Goal: Task Accomplishment & Management: Manage account settings

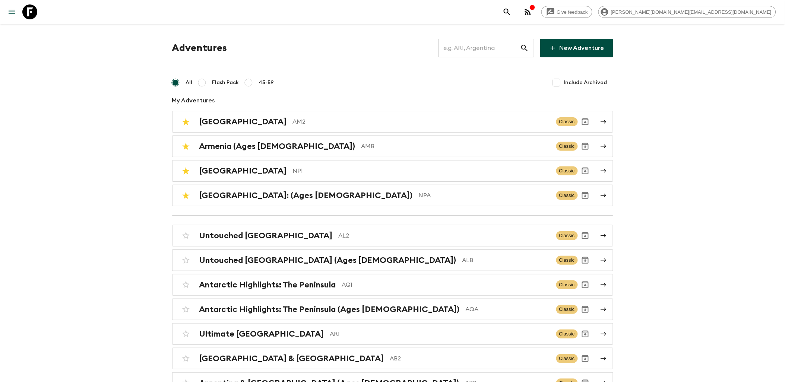
click at [472, 52] on input "text" at bounding box center [479, 48] width 82 height 21
type input "a"
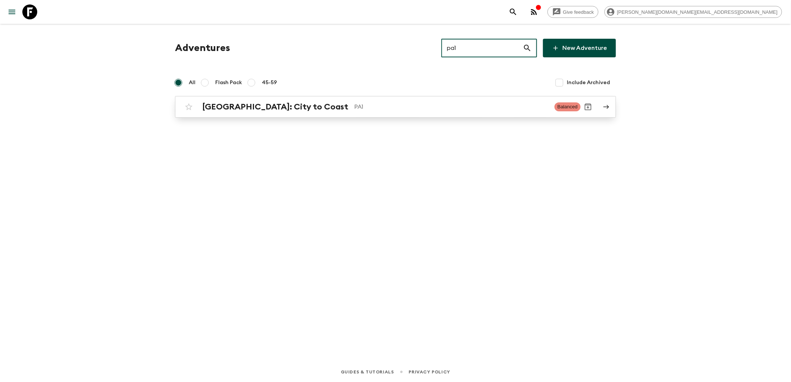
type input "pa1"
click at [239, 111] on h2 "[GEOGRAPHIC_DATA]: City to Coast" at bounding box center [275, 107] width 146 height 10
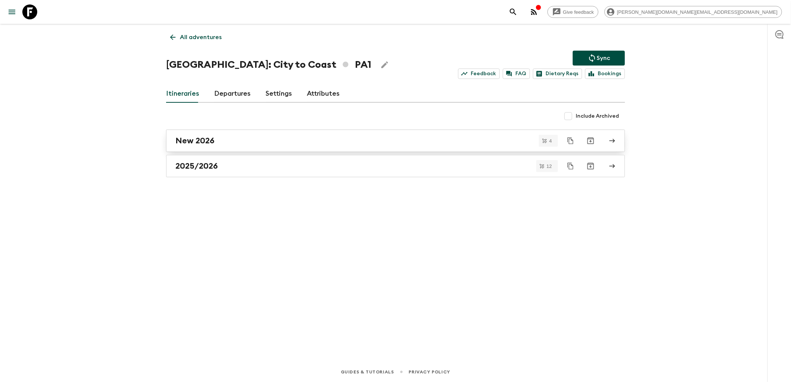
click at [198, 143] on h2 "New 2026" at bounding box center [194, 141] width 39 height 10
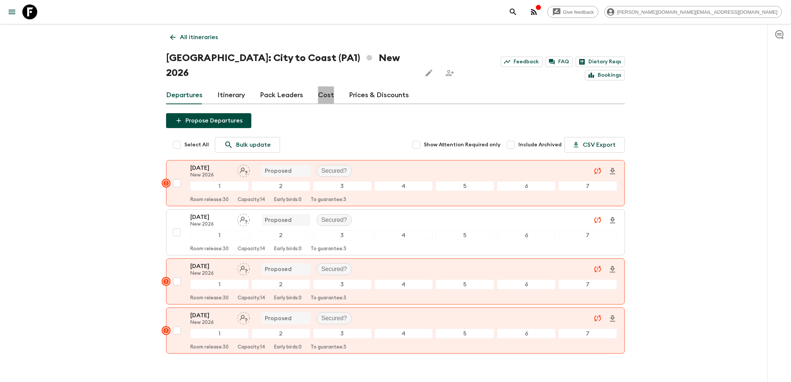
click at [318, 86] on link "Cost" at bounding box center [326, 95] width 16 height 18
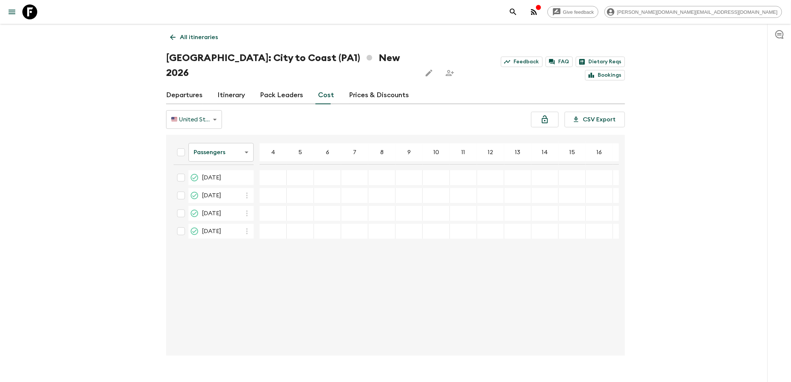
click at [184, 86] on link "Departures" at bounding box center [184, 95] width 36 height 18
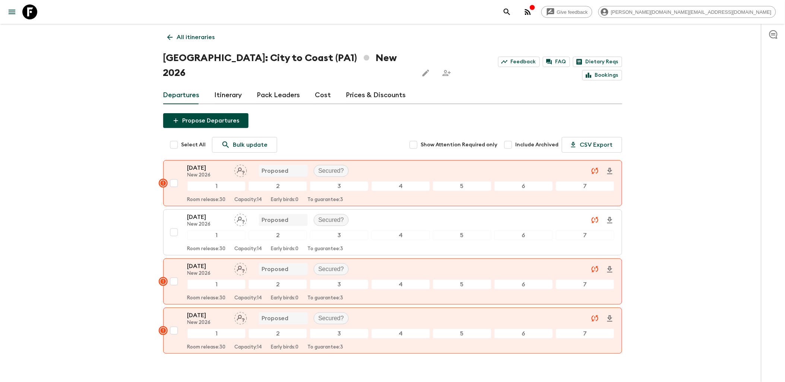
click at [232, 60] on h1 "[GEOGRAPHIC_DATA]: City to Coast (PA1) New 2026" at bounding box center [287, 66] width 249 height 30
click at [251, 57] on h1 "[GEOGRAPHIC_DATA]: City to Coast (PA1) New 2026" at bounding box center [287, 66] width 249 height 30
click at [172, 36] on icon at bounding box center [170, 37] width 8 height 8
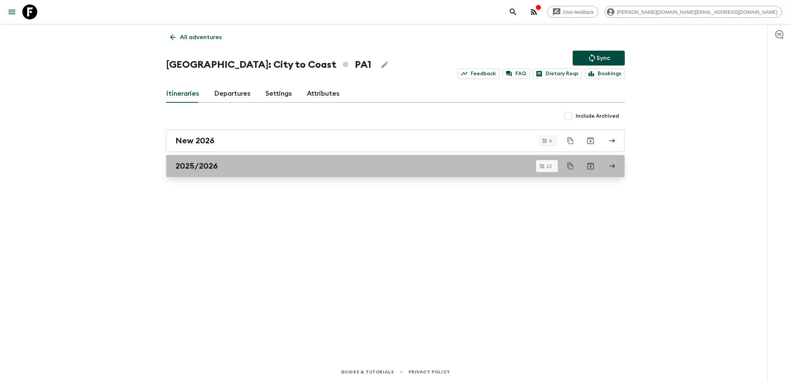
click at [206, 169] on h2 "2025/2026" at bounding box center [196, 166] width 42 height 10
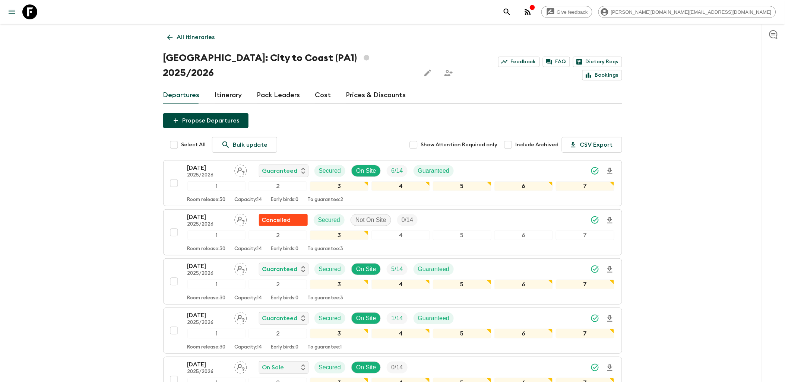
click at [321, 86] on link "Cost" at bounding box center [323, 95] width 16 height 18
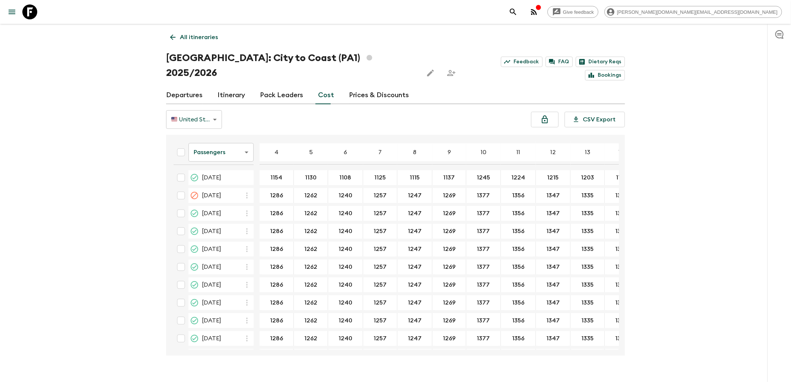
drag, startPoint x: 266, startPoint y: 162, endPoint x: 440, endPoint y: 206, distance: 179.5
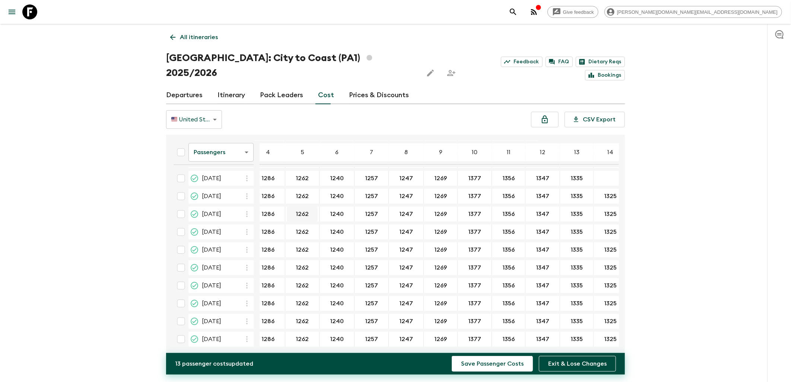
scroll to position [0, 9]
click at [546, 115] on icon "Unlock costs" at bounding box center [545, 119] width 6 height 8
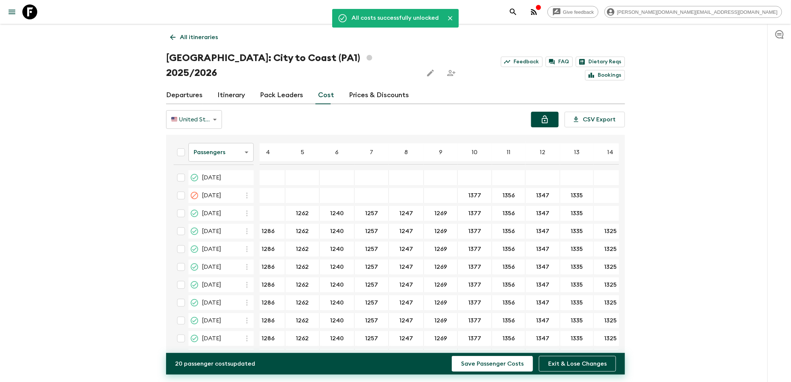
drag, startPoint x: 460, startPoint y: 184, endPoint x: 490, endPoint y: 181, distance: 30.3
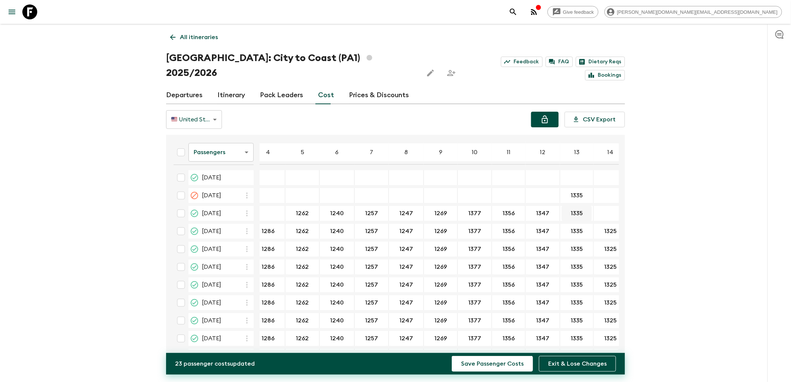
drag, startPoint x: 568, startPoint y: 180, endPoint x: 572, endPoint y: 198, distance: 18.3
click at [458, 206] on div "1377" at bounding box center [475, 213] width 34 height 15
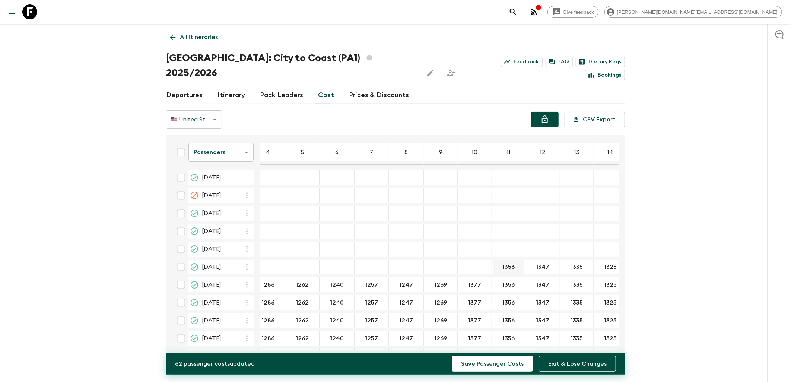
drag, startPoint x: 484, startPoint y: 248, endPoint x: 488, endPoint y: 248, distance: 4.1
click at [492, 260] on div "1356" at bounding box center [509, 267] width 34 height 15
click at [595, 317] on input "1325" at bounding box center [610, 321] width 31 height 9
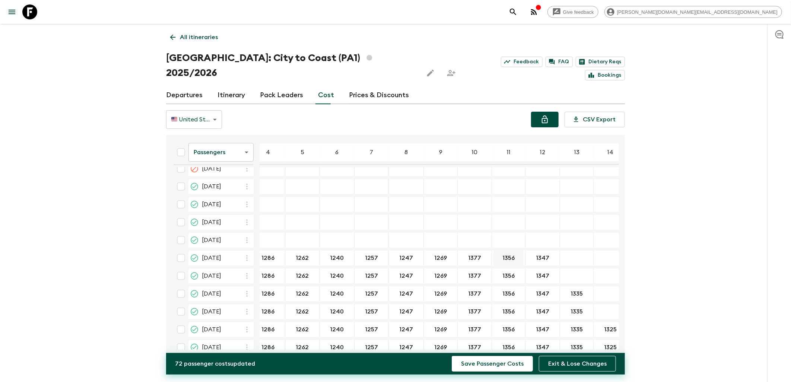
scroll to position [36, 9]
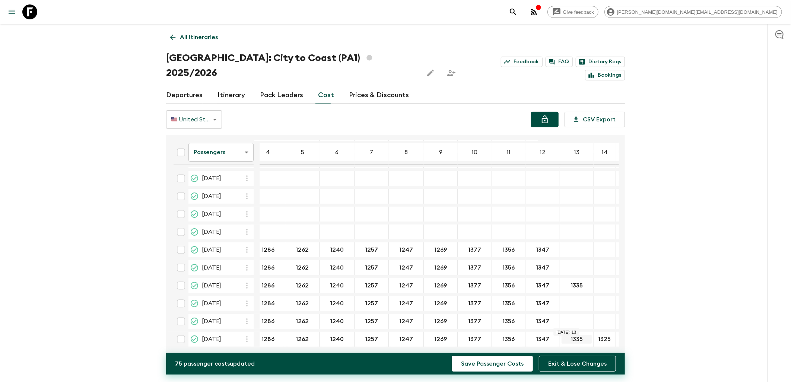
click at [567, 335] on input "1335" at bounding box center [577, 339] width 30 height 9
type input "135"
click at [595, 335] on input "1325" at bounding box center [604, 339] width 19 height 9
click at [571, 335] on input "135" at bounding box center [577, 339] width 30 height 9
click at [538, 225] on table "Passengers passengersCost ​ 4 5 6 7 8 9 10 11 12 13 14 15 16 17 18 [DATE] ​ ​ ​…" at bounding box center [436, 226] width 554 height 247
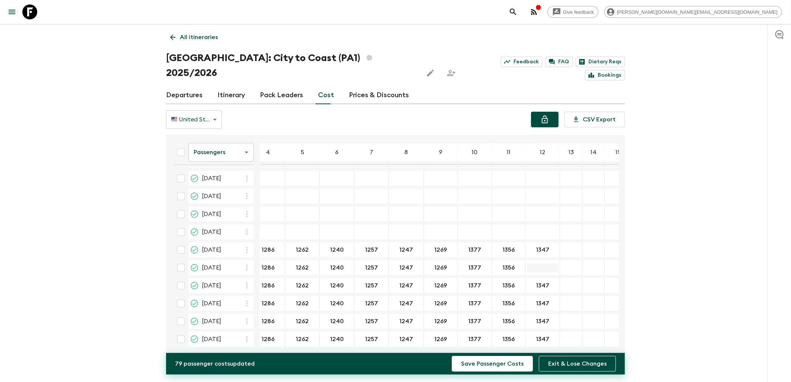
drag, startPoint x: 537, startPoint y: 233, endPoint x: 541, endPoint y: 249, distance: 17.3
click at [537, 246] on input "1347" at bounding box center [542, 250] width 31 height 9
click at [500, 259] on table "Passengers passengersCost ​ 4 5 6 7 8 9 10 11 12 13 14 15 16 17 18 [DATE] ​ ​ ​…" at bounding box center [430, 226] width 542 height 247
drag, startPoint x: 499, startPoint y: 262, endPoint x: 500, endPoint y: 255, distance: 7.1
click at [471, 312] on table "Passengers passengersCost ​ 4 5 6 7 8 9 10 11 12 13 14 15 16 17 18 [DATE] ​ ​ ​…" at bounding box center [424, 226] width 531 height 247
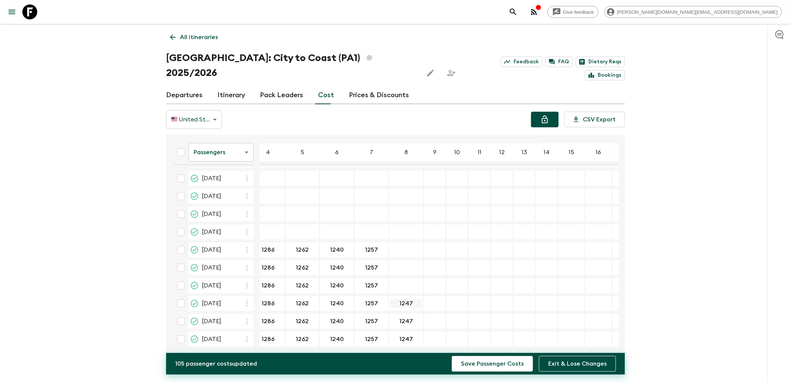
click at [401, 299] on input "1247" at bounding box center [406, 303] width 32 height 9
type input "127"
click at [401, 299] on input "127" at bounding box center [406, 303] width 32 height 9
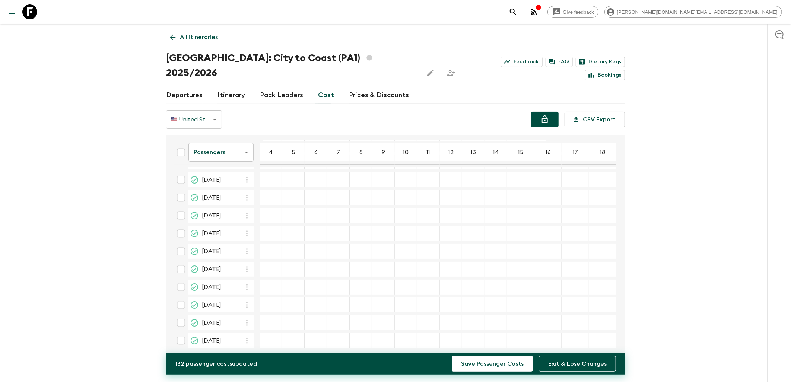
scroll to position [0, 0]
click at [271, 174] on input "13 Sep 2025; 4" at bounding box center [270, 178] width 19 height 9
click at [265, 174] on input "13 Sep 2025; 4" at bounding box center [270, 178] width 19 height 9
type input "1570"
click at [299, 174] on input "13 Sep 2025; 5" at bounding box center [292, 178] width 19 height 9
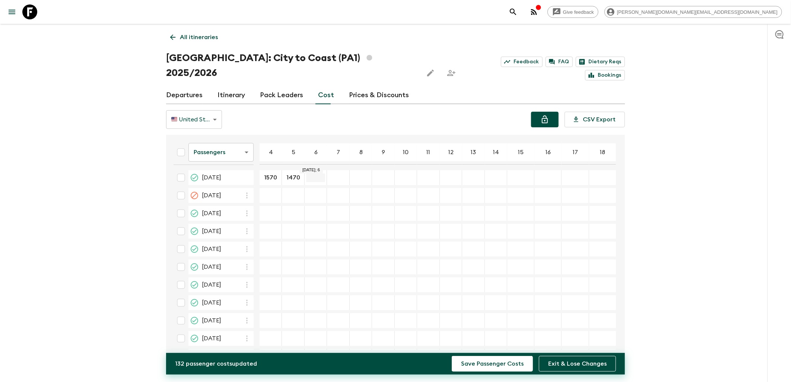
type input "1470"
click at [316, 174] on input "13 Sep 2025; 6" at bounding box center [315, 178] width 19 height 9
type input "1400"
click at [336, 174] on input "13 Sep 2025; 7" at bounding box center [337, 178] width 19 height 9
type input "1393"
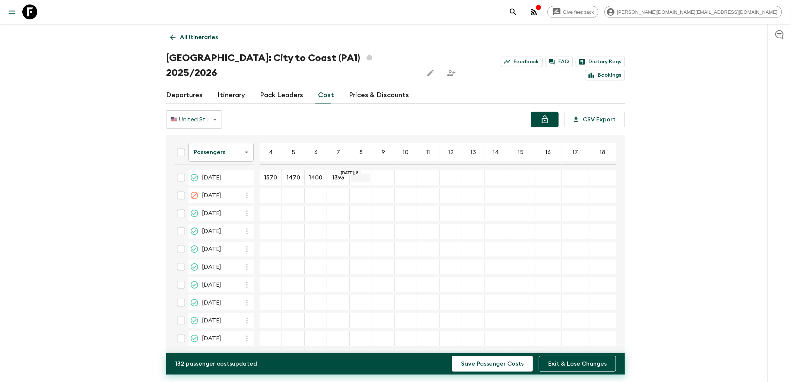
click at [355, 174] on input "13 Sep 2025; 8" at bounding box center [360, 178] width 19 height 9
type input "1354"
click at [379, 174] on input "13 Sep 2025; 9" at bounding box center [382, 178] width 19 height 9
type input "1352"
click at [407, 174] on input "13 Sep 2025; 10" at bounding box center [405, 178] width 19 height 9
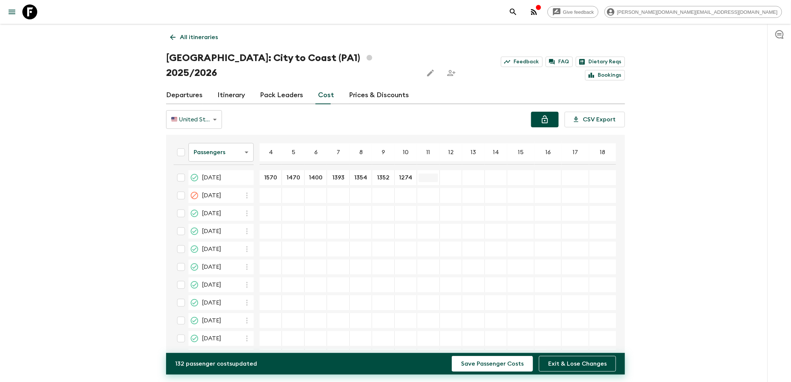
type input "1274"
click at [427, 174] on input "13 Sep 2025; 11" at bounding box center [428, 178] width 19 height 9
type input "1250"
click at [449, 174] on input "13 Sep 2025; 12" at bounding box center [450, 178] width 19 height 9
type input "1242"
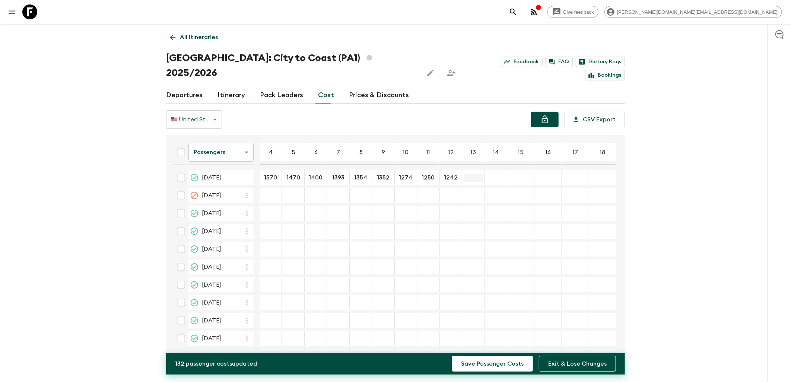
click at [468, 174] on input "13 Sep 2025; 13" at bounding box center [473, 178] width 19 height 9
click at [473, 174] on input "12228" at bounding box center [473, 178] width 19 height 9
type input "1228"
click at [489, 174] on input "13 Sep 2025; 14" at bounding box center [495, 178] width 19 height 9
type input "1216"
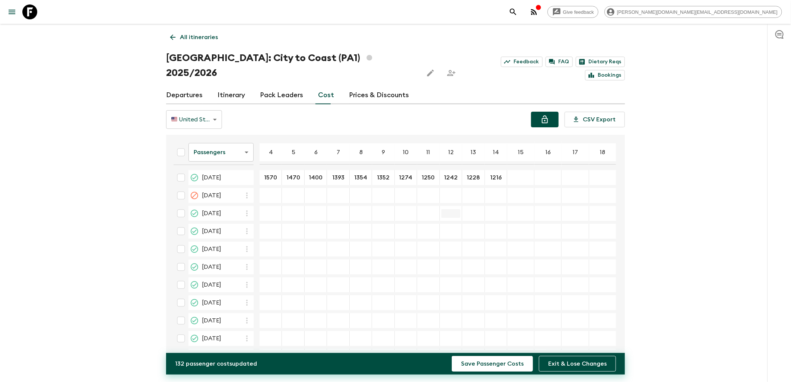
click at [456, 209] on input "22 Nov 2025; 12" at bounding box center [450, 213] width 19 height 9
click at [270, 191] on input "11 Oct 2025; 4" at bounding box center [270, 195] width 19 height 9
type input "1707"
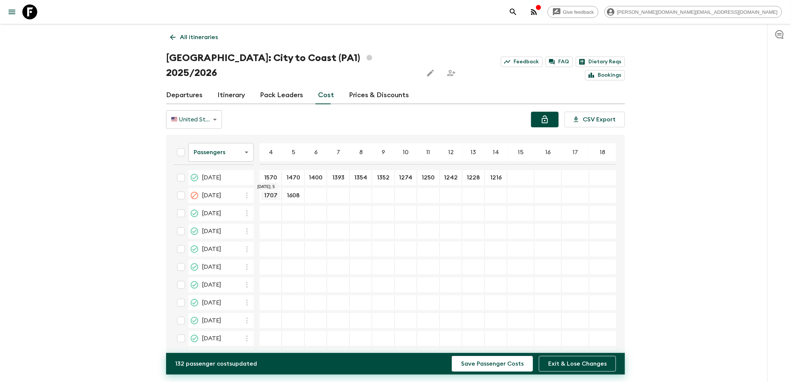
type input "1608"
type input "1537"
type input "1526"
type input "1487"
click at [269, 191] on input "1707" at bounding box center [270, 195] width 19 height 9
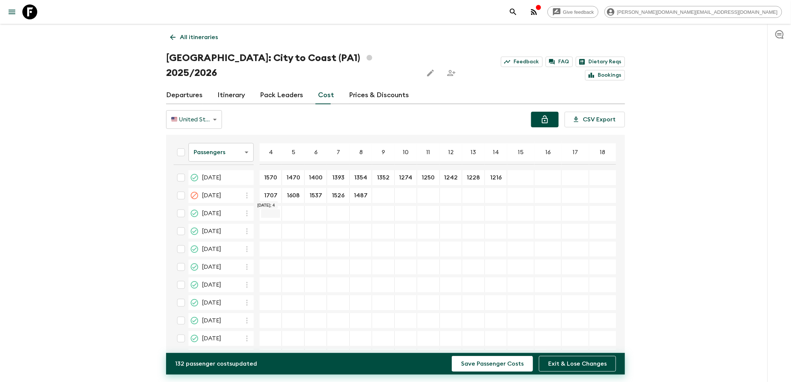
click at [271, 209] on input "22 Nov 2025; 4" at bounding box center [270, 213] width 19 height 9
drag, startPoint x: 271, startPoint y: 197, endPoint x: 266, endPoint y: 302, distance: 105.5
click at [266, 302] on tbody "[DATE] 1570 ​ 1470 ​ 1400 ​ 1393 ​ 1354 ​ 1352 ​ 1274 ​ 1250 ​ 1242 ​ 1228 ​ 12…" at bounding box center [392, 276] width 448 height 212
drag, startPoint x: 266, startPoint y: 195, endPoint x: 269, endPoint y: 289, distance: 94.3
click at [269, 289] on tbody "[DATE] 1570 ​ 1470 ​ 1400 ​ 1393 ​ 1354 ​ 1352 ​ 1274 ​ 1250 ​ 1242 ​ 1228 ​ 12…" at bounding box center [392, 276] width 448 height 212
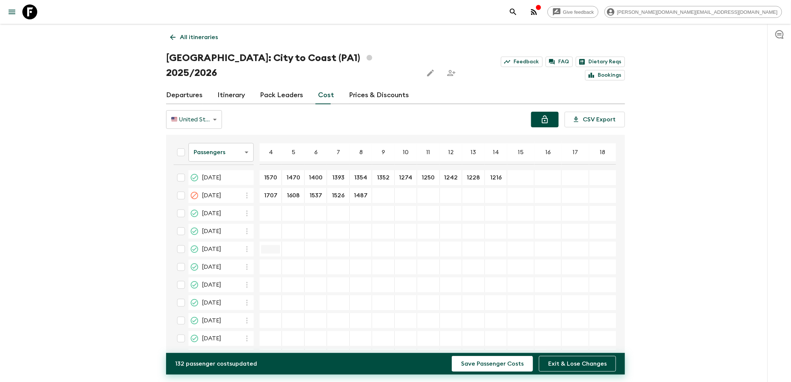
paste input "1707"
type input "1707"
click at [266, 227] on input "27 Dec 2025; 4" at bounding box center [270, 231] width 19 height 9
paste input "1707"
type input "1707"
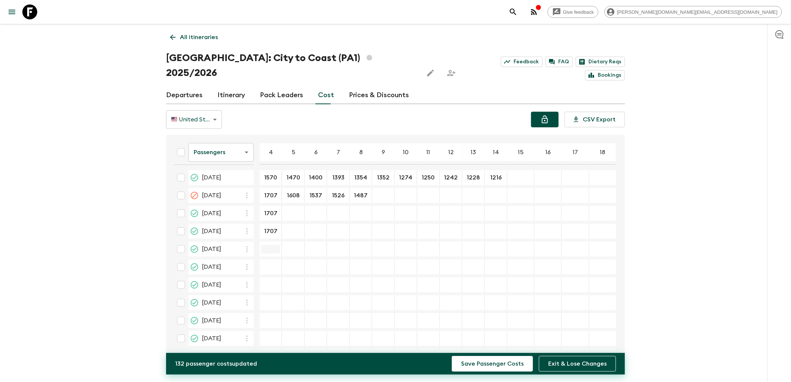
click at [271, 245] on input "17 Jan 2026; 4" at bounding box center [270, 249] width 19 height 9
paste input "1707"
type input "1707"
click at [273, 263] on input "07 Feb 2026; 4" at bounding box center [270, 267] width 19 height 9
paste input "1707"
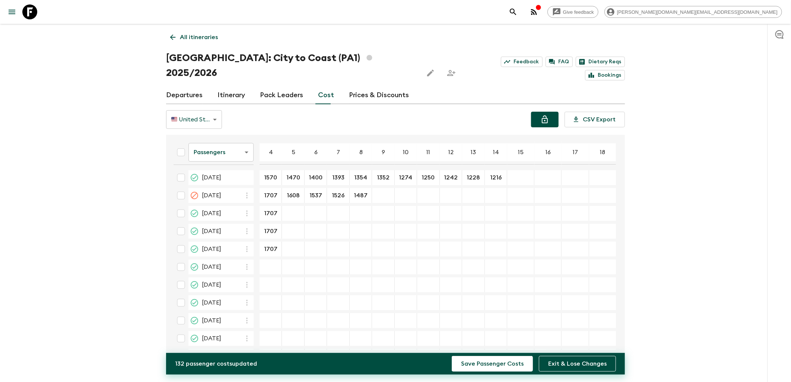
type input "1707"
click at [267, 281] on input "21 Feb 2026; 4" at bounding box center [270, 285] width 19 height 9
paste input "1707"
type input "1707"
click at [269, 299] on input "14 Mar 2026; 4" at bounding box center [270, 303] width 19 height 9
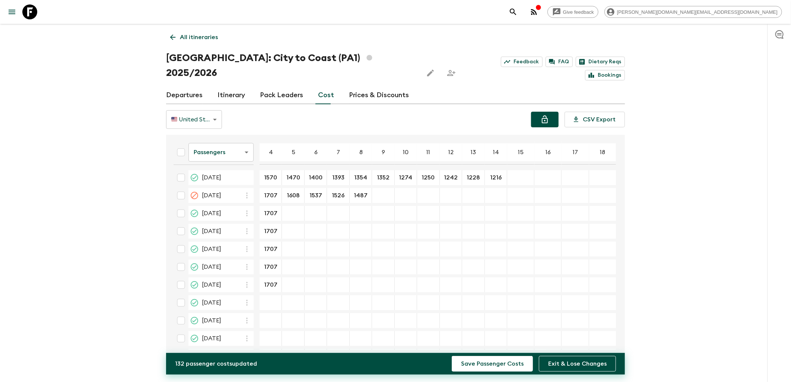
paste input "1707"
type input "1707"
click at [272, 317] on input "28 Mar 2026; 4" at bounding box center [270, 321] width 19 height 9
paste input "1707"
type input "1707"
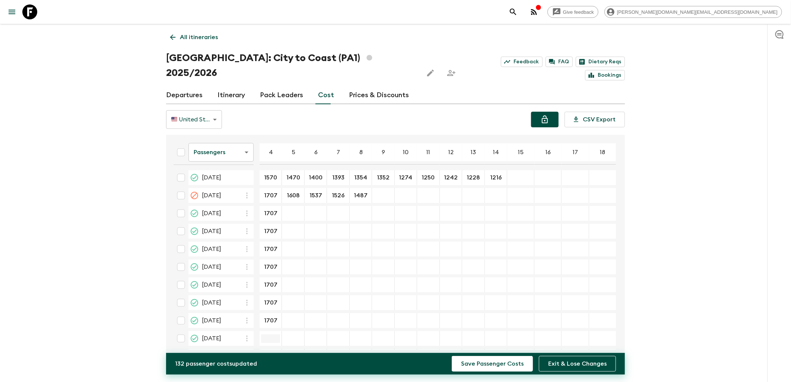
click at [272, 334] on input "04 Apr 2026; 4" at bounding box center [270, 338] width 19 height 9
paste input "1707"
type input "1707"
click at [293, 174] on input "1470" at bounding box center [292, 178] width 19 height 9
click at [293, 191] on input "1608" at bounding box center [292, 195] width 19 height 9
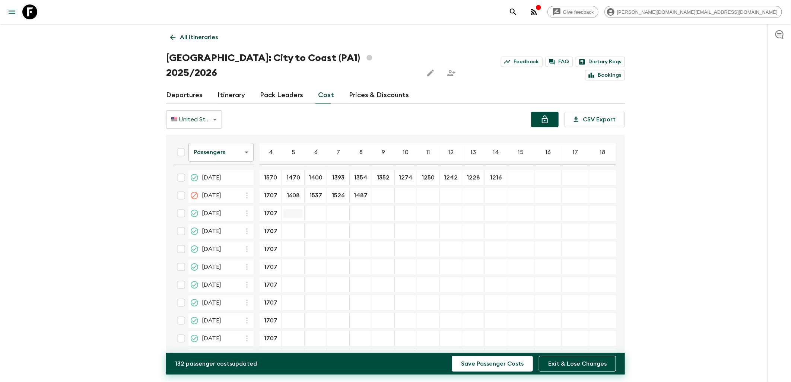
click at [297, 209] on input "22 Nov 2025; 5" at bounding box center [292, 213] width 19 height 9
paste input "1608"
type input "1608"
click at [293, 227] on input "27 Dec 2025; 5" at bounding box center [292, 231] width 19 height 9
paste input "1608"
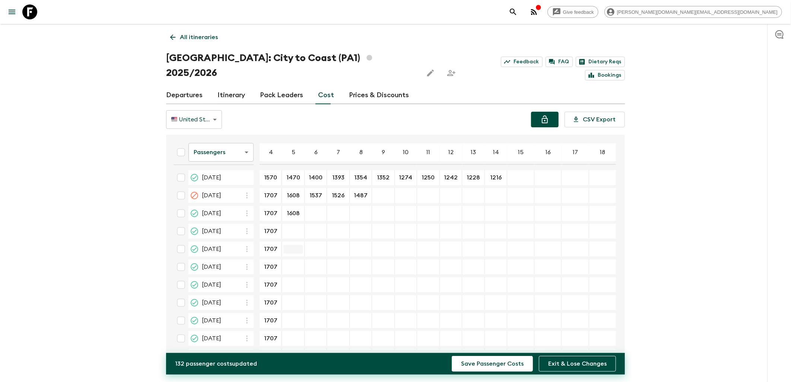
type input "1608"
click at [295, 245] on input "17 Jan 2026; 5" at bounding box center [292, 249] width 19 height 9
paste input "1608"
type input "1608"
click at [293, 263] on input "07 Feb 2026; 5" at bounding box center [292, 267] width 19 height 9
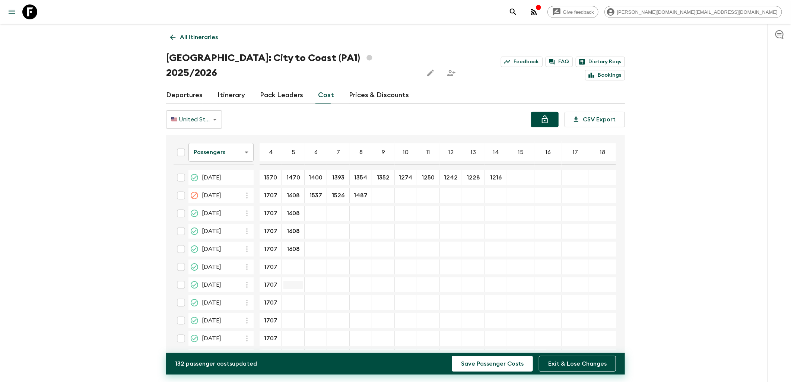
paste input "1608"
type input "1608"
click at [293, 281] on input "21 Feb 2026; 5" at bounding box center [292, 285] width 19 height 9
paste input "1608"
type input "1608"
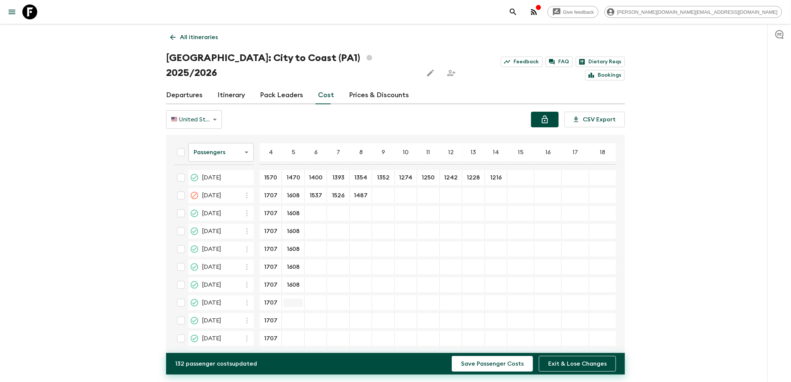
click at [295, 299] on input "14 Mar 2026; 5" at bounding box center [292, 303] width 19 height 9
paste input "1608"
type input "1608"
click at [295, 317] on input "28 Mar 2026; 5" at bounding box center [292, 321] width 19 height 9
paste input "1608"
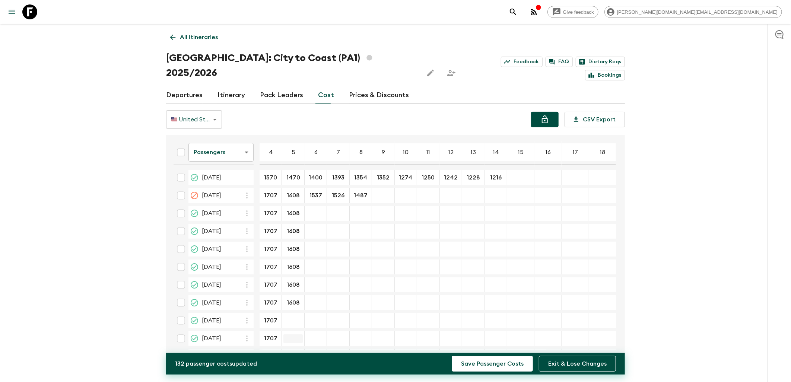
type input "1608"
click at [296, 334] on input "04 Apr 2026; 5" at bounding box center [292, 338] width 19 height 9
paste input "1608"
type input "1608"
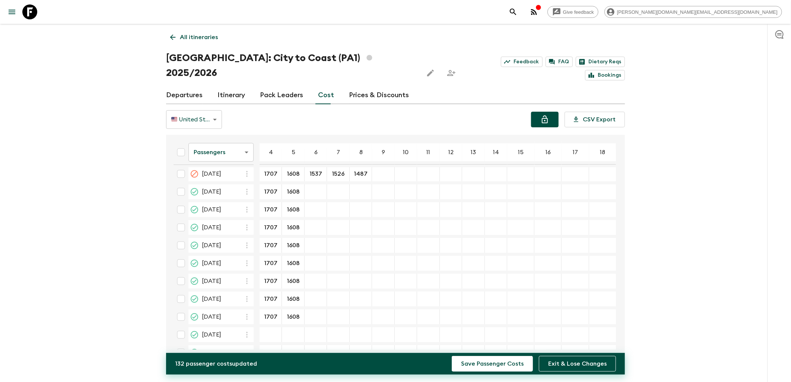
scroll to position [34, 0]
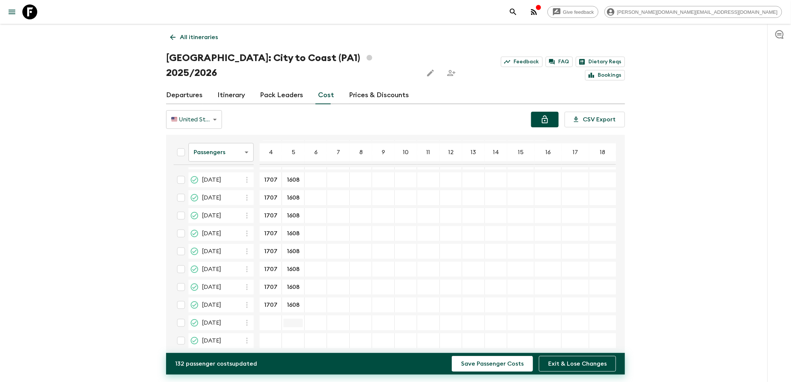
click at [300, 319] on input "23 May 2026; 5" at bounding box center [292, 323] width 19 height 9
paste input "1608"
type input "1608"
click at [293, 337] on input "20 Jun 2026; 5" at bounding box center [292, 341] width 19 height 9
paste input "1608"
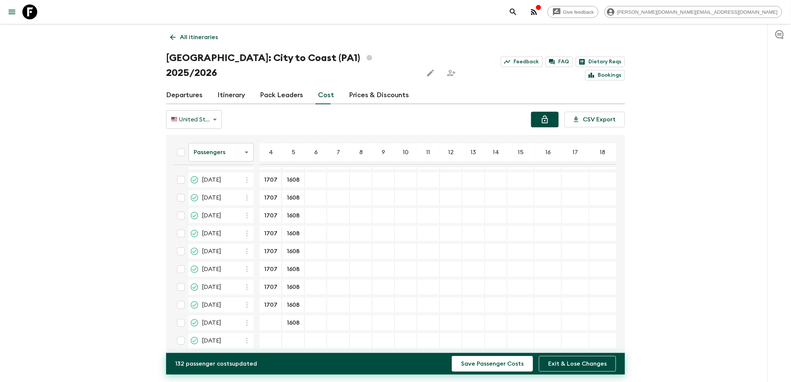
type input "1608"
click at [272, 301] on input "1707" at bounding box center [270, 305] width 19 height 9
click at [271, 319] on input "23 May 2026; 4" at bounding box center [270, 323] width 19 height 9
paste input "1707"
type input "1707"
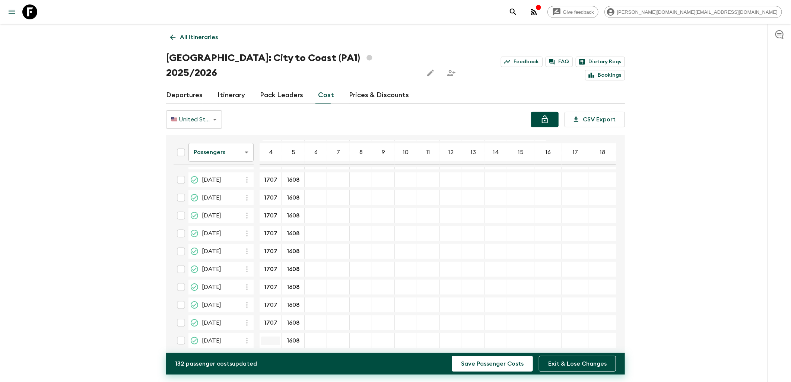
click at [271, 337] on input "20 Jun 2026; 4" at bounding box center [270, 341] width 19 height 9
paste input "1707"
type input "1707"
click at [311, 209] on input "22 Nov 2025; 6" at bounding box center [315, 213] width 19 height 9
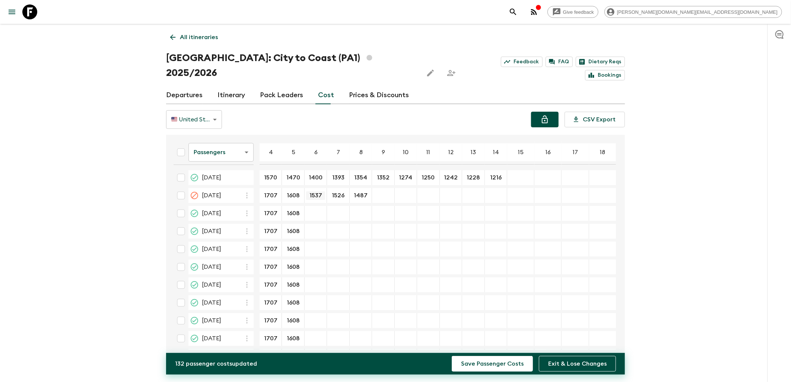
drag, startPoint x: 317, startPoint y: 180, endPoint x: 321, endPoint y: 183, distance: 5.1
click at [317, 191] on input "1537" at bounding box center [315, 195] width 19 height 9
click at [314, 209] on input "22 Nov 2025; 6" at bounding box center [315, 213] width 19 height 9
paste input "1537"
type input "1537"
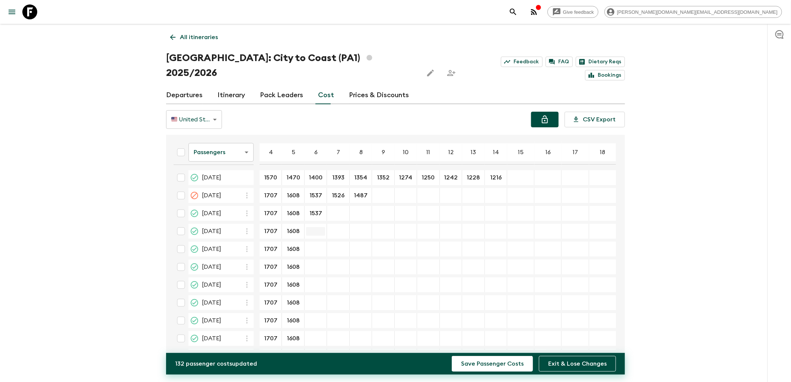
click at [319, 227] on input "27 Dec 2025; 6" at bounding box center [315, 231] width 19 height 9
paste input "1537"
type input "1537"
click at [319, 245] on input "17 Jan 2026; 6" at bounding box center [315, 249] width 19 height 9
paste input "1537"
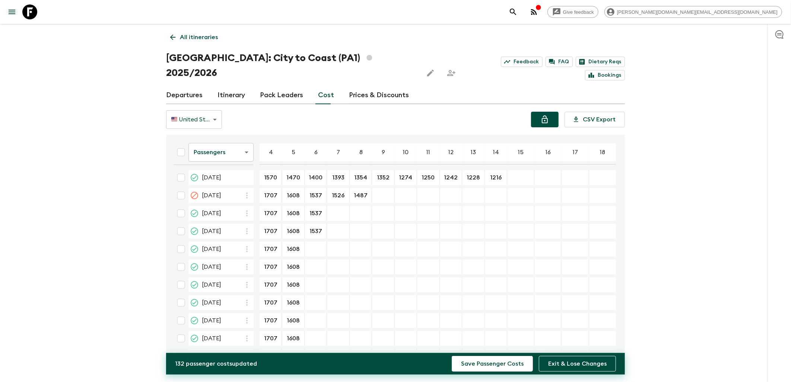
type input "1537"
click at [315, 263] on input "07 Feb 2026; 6" at bounding box center [315, 267] width 19 height 9
paste input "1537"
type input "1537"
click at [315, 281] on input "21 Feb 2026; 6" at bounding box center [315, 285] width 19 height 9
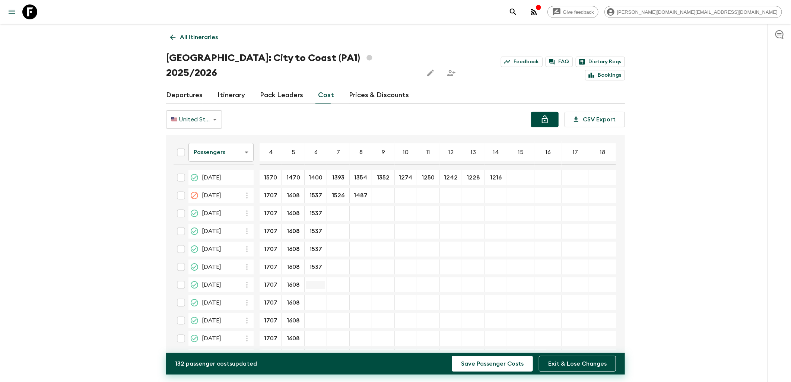
paste input "1537"
type input "1537"
click at [317, 299] on input "14 Mar 2026; 6" at bounding box center [315, 303] width 19 height 9
paste input "1537"
type input "1537"
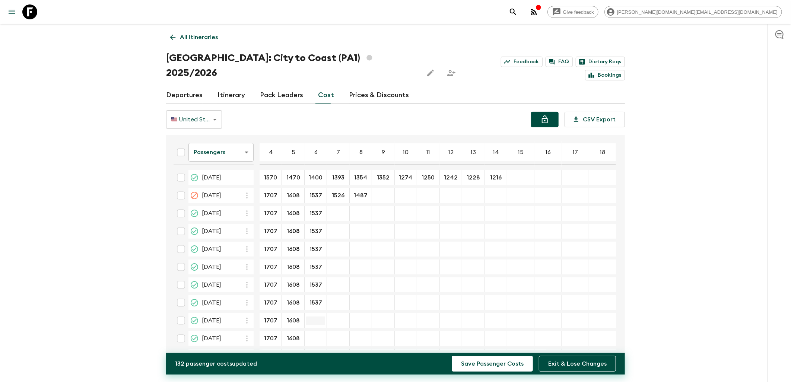
click at [315, 317] on input "28 Mar 2026; 6" at bounding box center [315, 321] width 19 height 9
paste input "1537"
type input "1537"
click at [315, 334] on input "04 Apr 2026; 6" at bounding box center [315, 338] width 19 height 9
paste input "1537"
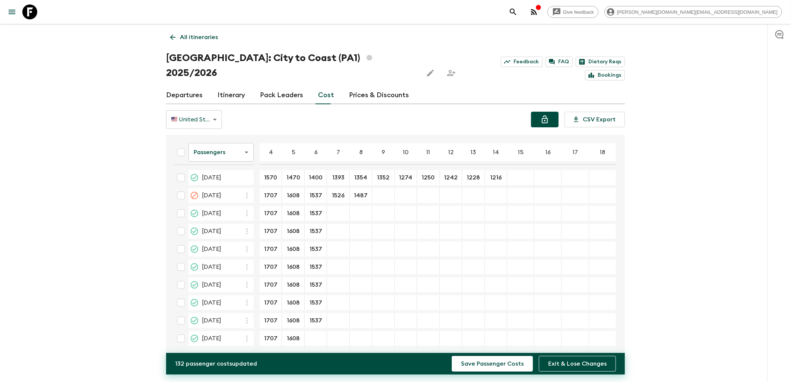
type input "1537"
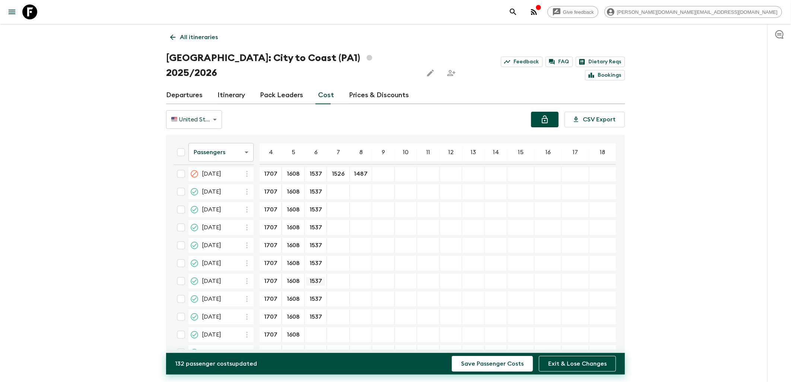
scroll to position [34, 0]
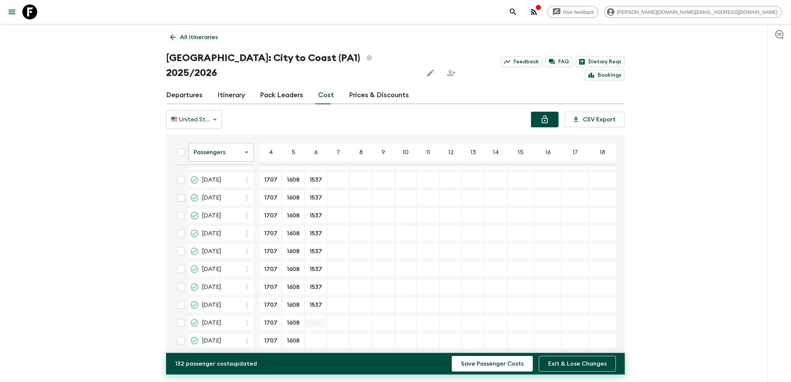
click at [313, 319] on input "23 May 2026; 6" at bounding box center [315, 323] width 19 height 9
paste input "1537"
type input "1537"
click at [315, 337] on input "20 Jun 2026; 6" at bounding box center [315, 341] width 19 height 9
paste input "1537"
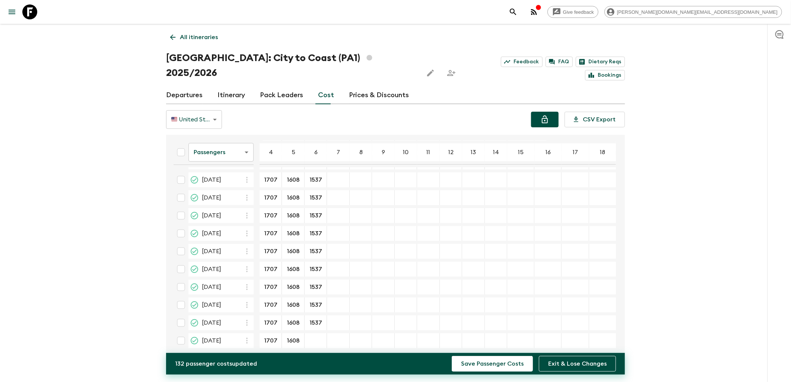
type input "1537"
click at [339, 174] on input "1393" at bounding box center [337, 178] width 19 height 9
click at [338, 191] on input "1526" at bounding box center [337, 195] width 19 height 9
click at [332, 209] on input "22 Nov 2025; 7" at bounding box center [337, 213] width 19 height 9
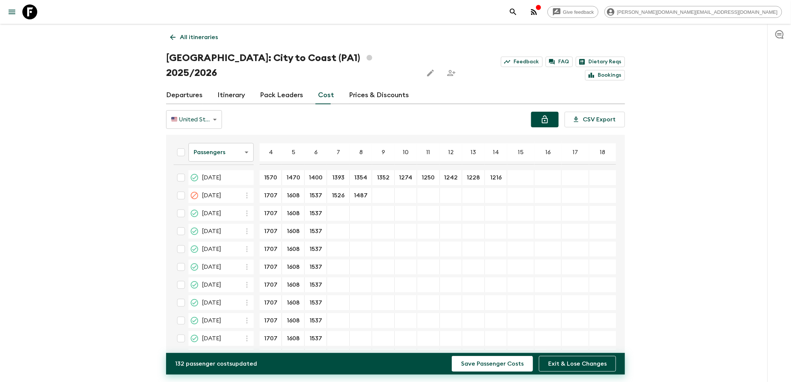
paste
type input "1526"
click at [334, 227] on input "27 Dec 2025; 7" at bounding box center [337, 231] width 19 height 9
type input "1526"
click at [337, 245] on input "17 Jan 2026; 7" at bounding box center [337, 249] width 19 height 9
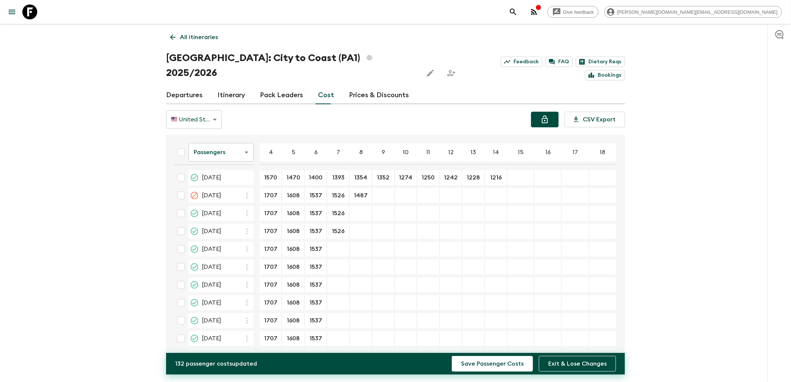
type input "1526"
click at [340, 263] on input "07 Feb 2026; 7" at bounding box center [337, 267] width 19 height 9
type input "1526"
click at [331, 281] on input "21 Feb 2026; 7" at bounding box center [337, 285] width 19 height 9
type input "1526"
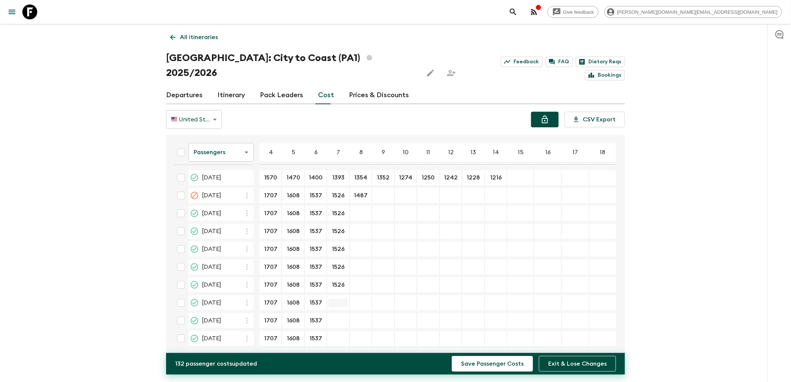
click at [340, 299] on input "14 Mar 2026; 7" at bounding box center [337, 303] width 19 height 9
type input "1526"
click at [333, 317] on input "28 Mar 2026; 7" at bounding box center [337, 321] width 19 height 9
type input "1526"
click at [340, 334] on input "04 Apr 2026; 7" at bounding box center [337, 338] width 19 height 9
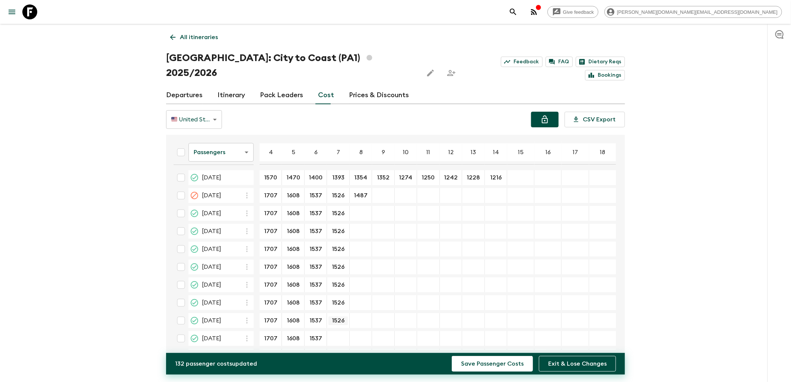
type input "1526"
click at [337, 319] on input "23 May 2026; 7" at bounding box center [337, 323] width 19 height 9
type input "1526"
click at [341, 333] on div "​" at bounding box center [337, 340] width 19 height 15
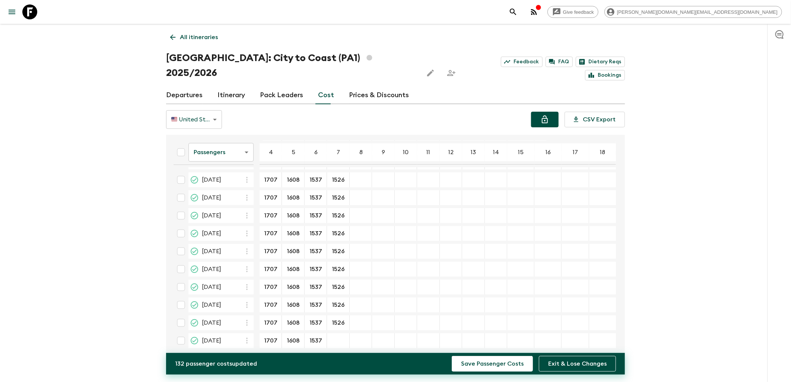
type input "1526"
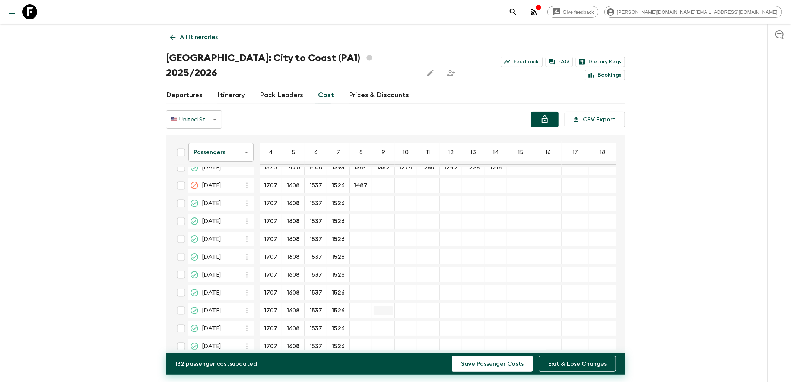
scroll to position [0, 0]
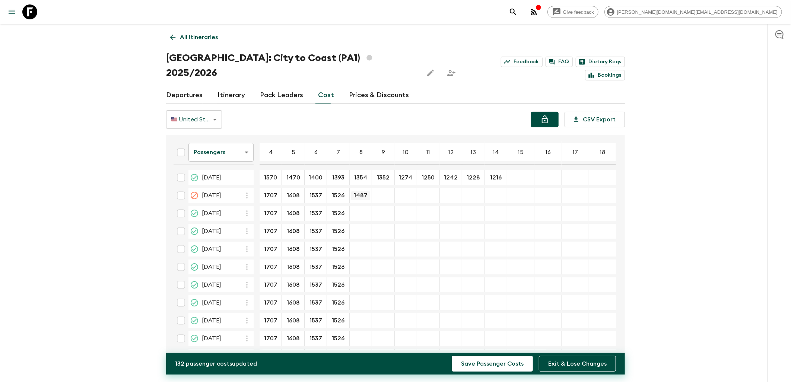
click at [359, 191] on input "1487" at bounding box center [360, 195] width 19 height 9
click at [351, 209] on input "22 Nov 2025; 8" at bounding box center [360, 213] width 19 height 9
type input "1487"
click at [363, 227] on input "27 Dec 2025; 8" at bounding box center [360, 231] width 19 height 9
type input "1487"
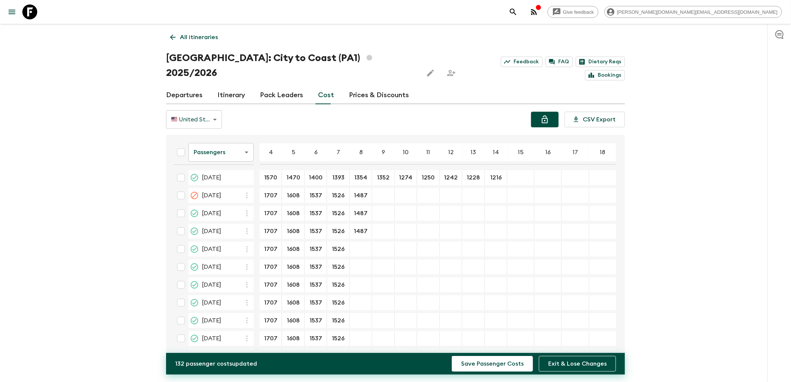
click at [363, 242] on div "​" at bounding box center [360, 249] width 19 height 15
type input "1487"
click at [359, 263] on input "07 Feb 2026; 8" at bounding box center [360, 267] width 19 height 9
type input "1487"
click at [368, 263] on input "1487" at bounding box center [360, 267] width 19 height 9
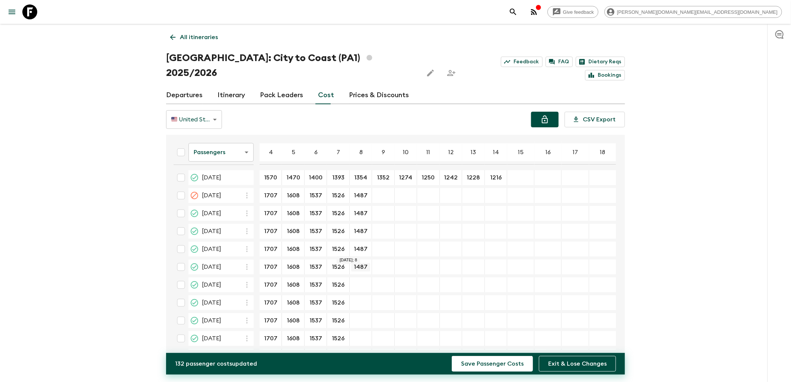
drag, startPoint x: 365, startPoint y: 251, endPoint x: 353, endPoint y: 251, distance: 12.3
click at [353, 263] on input "1487" at bounding box center [360, 267] width 19 height 9
click at [355, 281] on input "21 Feb 2026; 8" at bounding box center [360, 285] width 19 height 9
paste input "1487"
type input "1487"
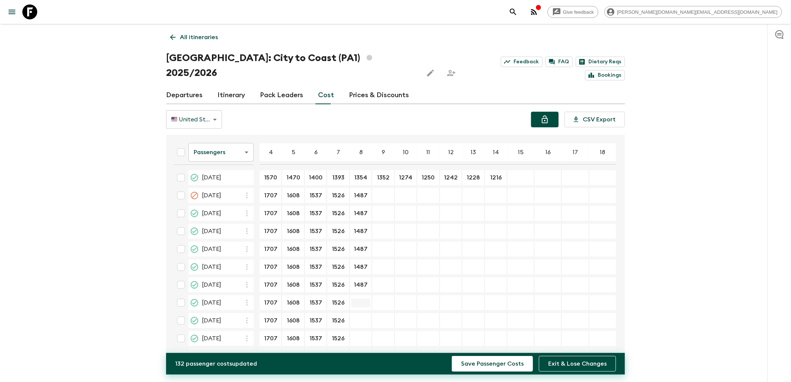
click at [357, 299] on input "14 Mar 2026; 8" at bounding box center [360, 303] width 19 height 9
paste input "1487"
type input "1487"
click at [359, 317] on input "28 Mar 2026; 8" at bounding box center [360, 321] width 19 height 9
paste input "1487"
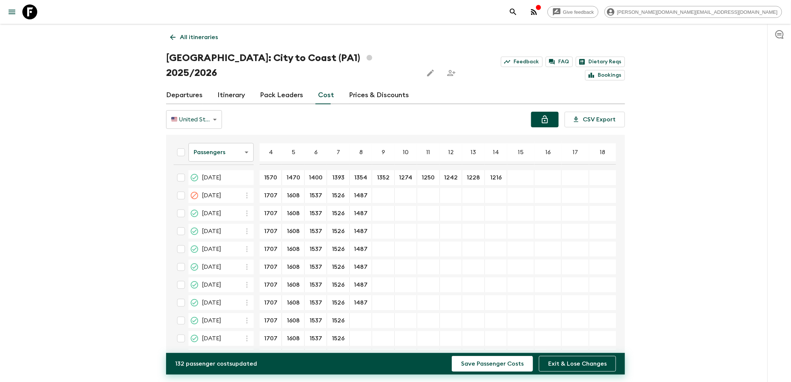
type input "1487"
click at [360, 334] on input "04 Apr 2026; 8" at bounding box center [360, 338] width 19 height 9
paste input "1487"
type input "1487"
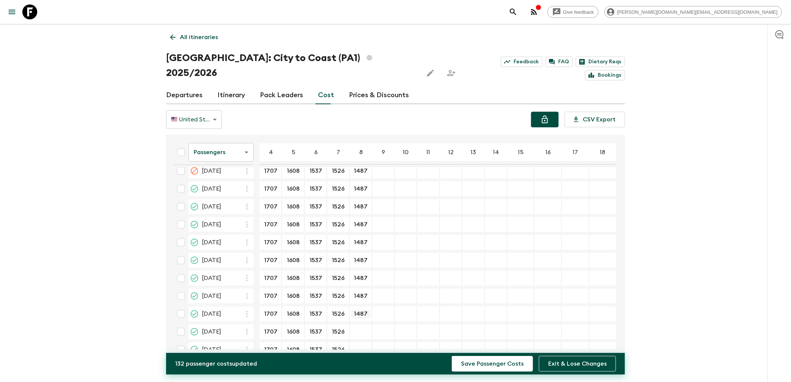
scroll to position [34, 0]
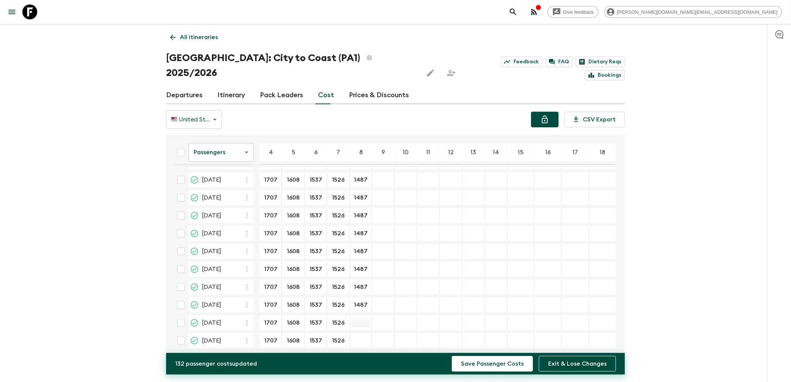
click at [355, 319] on input "23 May 2026; 8" at bounding box center [360, 323] width 19 height 9
paste input "1487"
click at [357, 337] on input "20 Jun 2026; 8" at bounding box center [360, 341] width 19 height 9
paste input "1487"
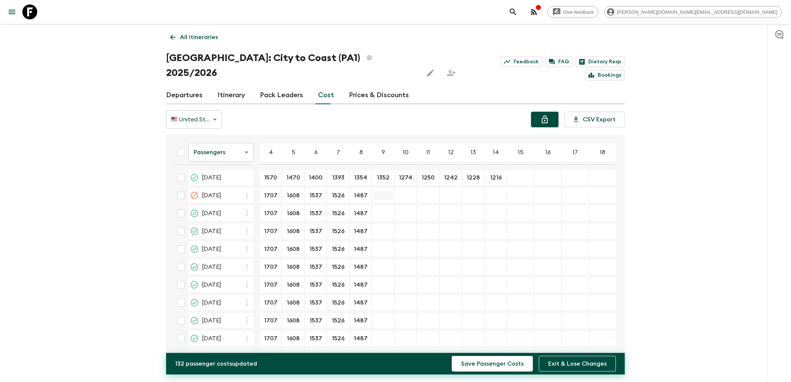
click at [382, 191] on input "11 Oct 2025; 9" at bounding box center [382, 195] width 19 height 9
click at [421, 242] on div "​" at bounding box center [428, 249] width 19 height 15
click at [381, 191] on input "1485" at bounding box center [382, 195] width 19 height 9
click at [386, 209] on input "22 Nov 2025; 9" at bounding box center [382, 213] width 19 height 9
paste input "1485"
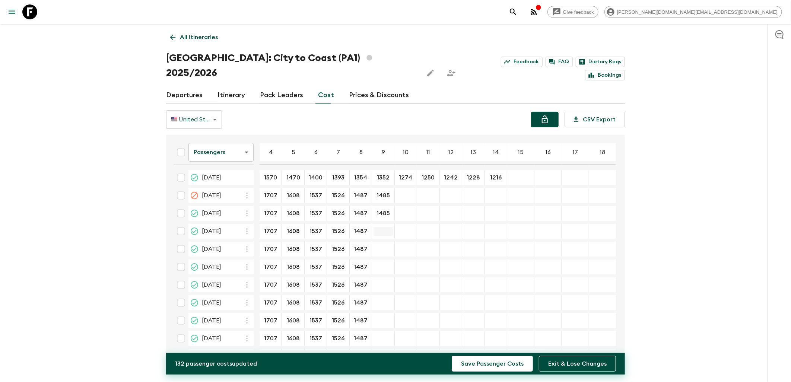
click at [387, 227] on input "27 Dec 2025; 9" at bounding box center [382, 231] width 19 height 9
paste input "1485"
click at [386, 245] on input "17 Jan 2026; 9" at bounding box center [382, 249] width 19 height 9
paste input "1485"
click at [384, 263] on input "07 Feb 2026; 9" at bounding box center [382, 267] width 19 height 9
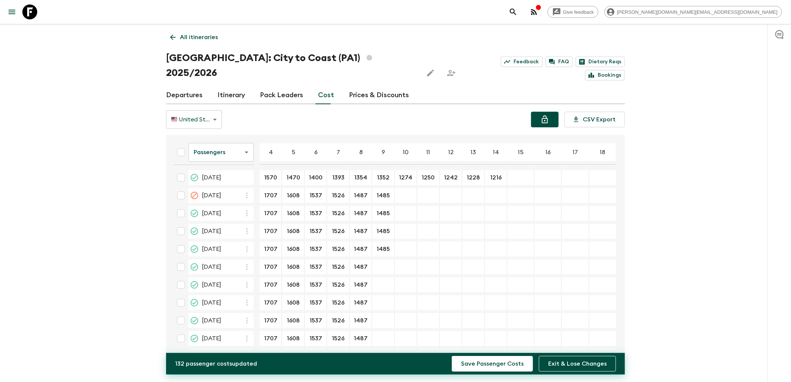
paste input "1485"
click at [383, 281] on input "21 Feb 2026; 9" at bounding box center [382, 285] width 19 height 9
paste input "1485"
click at [384, 299] on input "14 Mar 2026; 9" at bounding box center [382, 303] width 19 height 9
paste input "1485"
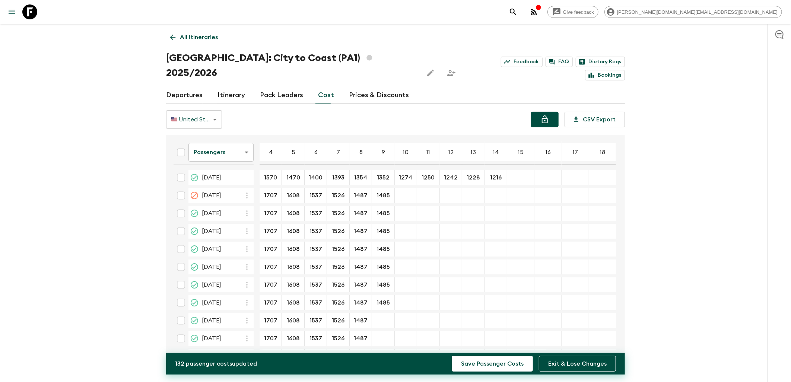
click at [381, 313] on div "​" at bounding box center [382, 320] width 19 height 15
paste input "1485"
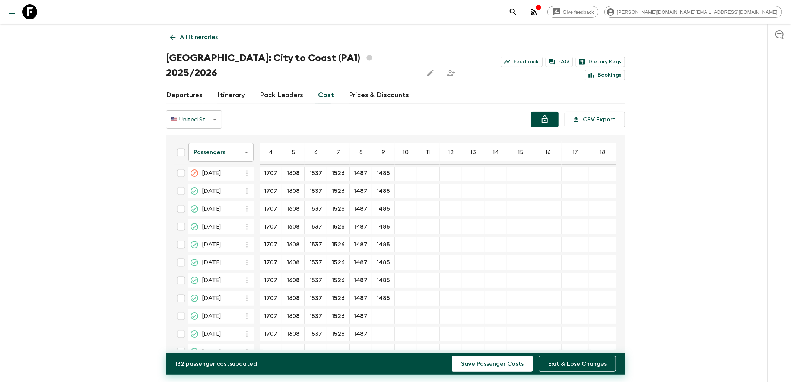
scroll to position [34, 0]
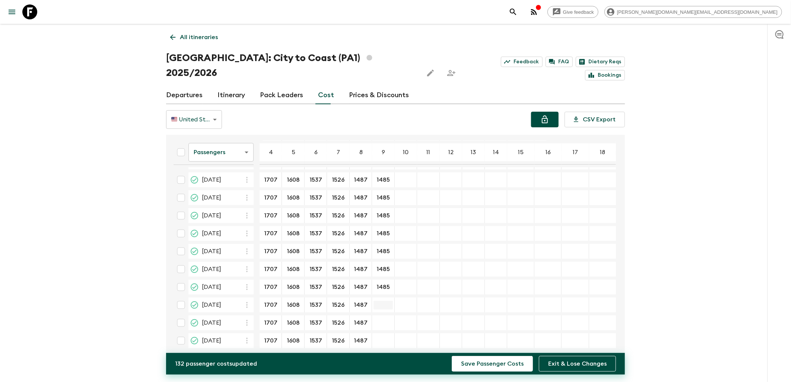
click at [381, 301] on input "04 Apr 2026; 9" at bounding box center [382, 305] width 19 height 9
paste input "1485"
click at [381, 319] on input "23 May 2026; 9" at bounding box center [382, 323] width 19 height 9
paste input "1485"
click at [384, 337] on input "20 Jun 2026; 9" at bounding box center [382, 341] width 19 height 9
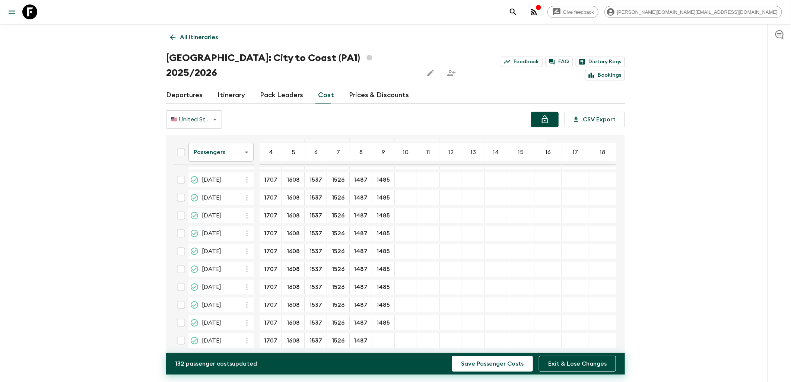
paste input "1485"
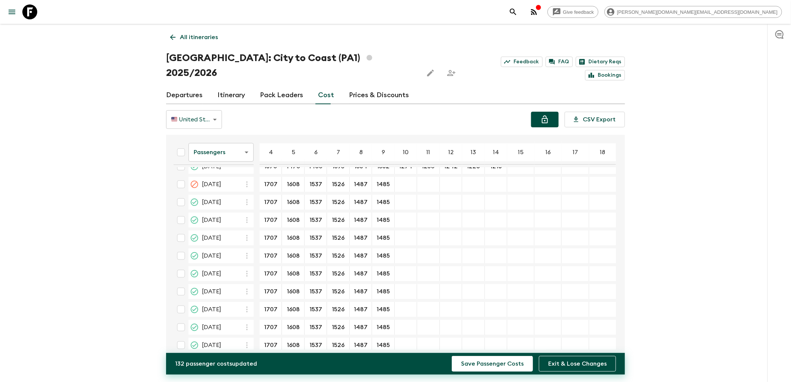
scroll to position [0, 0]
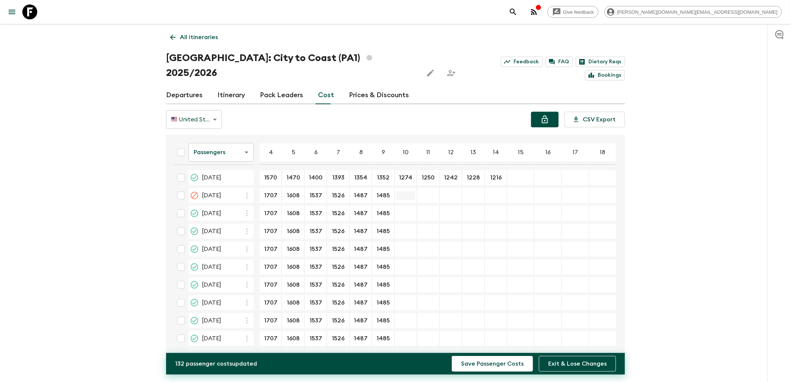
click at [409, 191] on input "11 Oct 2025; 10" at bounding box center [405, 195] width 19 height 9
click at [404, 191] on input "11 Oct 2025; 10" at bounding box center [405, 195] width 19 height 9
click at [414, 224] on div "​" at bounding box center [406, 231] width 22 height 15
click at [406, 191] on input "1406" at bounding box center [405, 195] width 19 height 9
click at [406, 209] on input "22 Nov 2025; 10" at bounding box center [405, 213] width 19 height 9
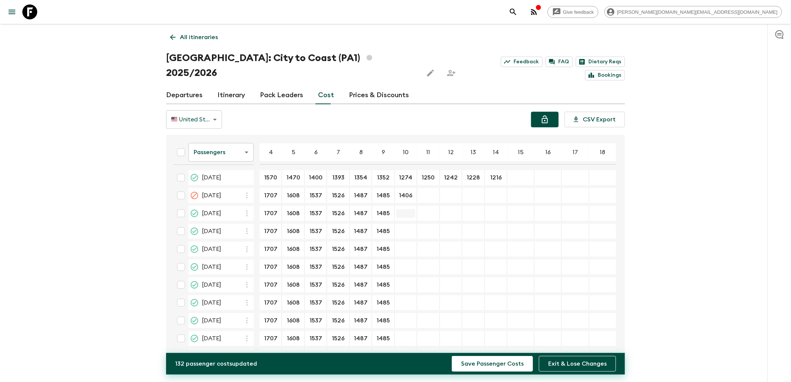
paste input "1406"
click at [402, 224] on div "​" at bounding box center [405, 231] width 19 height 15
paste input "1406"
click at [406, 245] on input "17 Jan 2026; 10" at bounding box center [405, 249] width 19 height 9
paste input "1406"
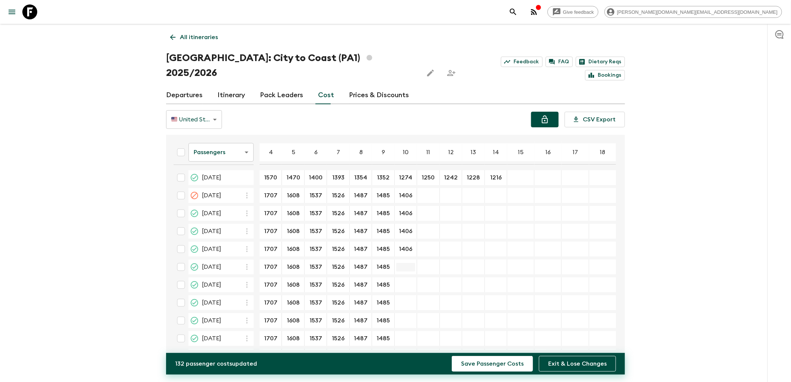
click at [408, 263] on input "07 Feb 2026; 10" at bounding box center [405, 267] width 19 height 9
paste input "1406"
click at [406, 281] on input "21 Feb 2026; 10" at bounding box center [405, 285] width 19 height 9
paste input "1406"
click at [408, 295] on div "​" at bounding box center [405, 302] width 19 height 15
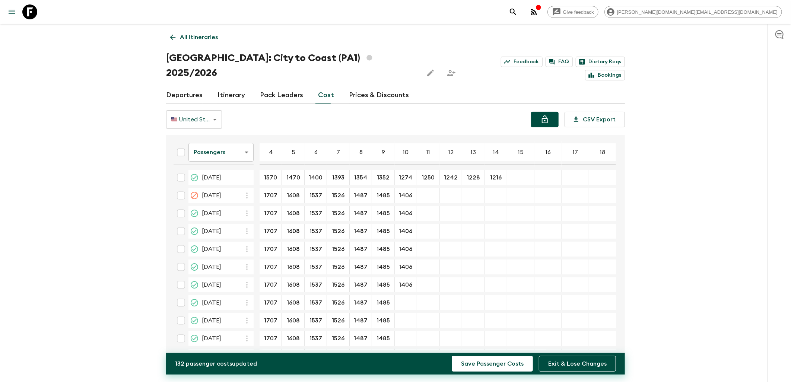
paste input "1406"
click at [408, 317] on input "28 Mar 2026; 10" at bounding box center [405, 321] width 19 height 9
paste input "1406"
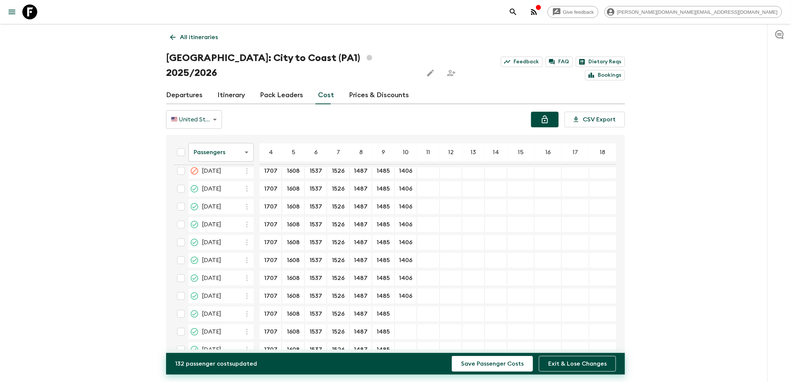
scroll to position [34, 0]
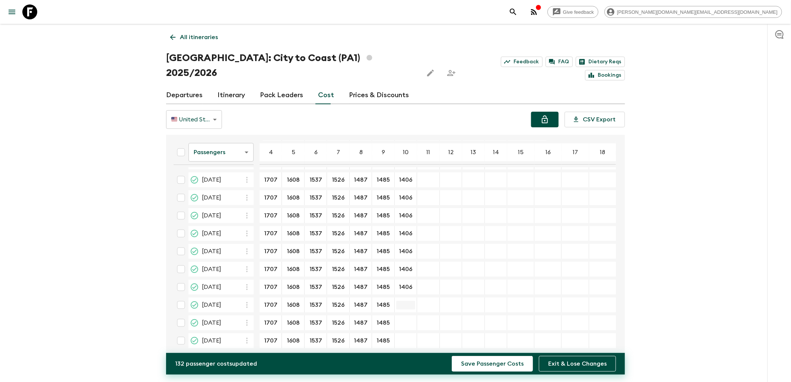
click at [403, 301] on input "04 Apr 2026; 10" at bounding box center [405, 305] width 19 height 9
paste input "1406"
click at [407, 319] on input "23 May 2026; 10" at bounding box center [405, 323] width 19 height 9
paste input "1406"
click at [407, 337] on input "20 Jun 2026; 10" at bounding box center [405, 341] width 19 height 9
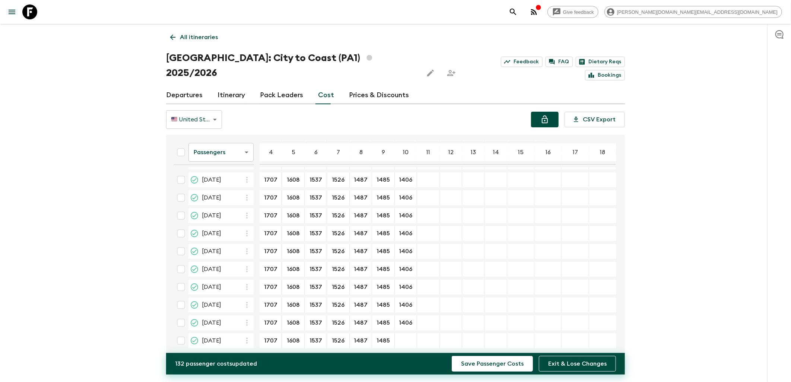
paste input "1406"
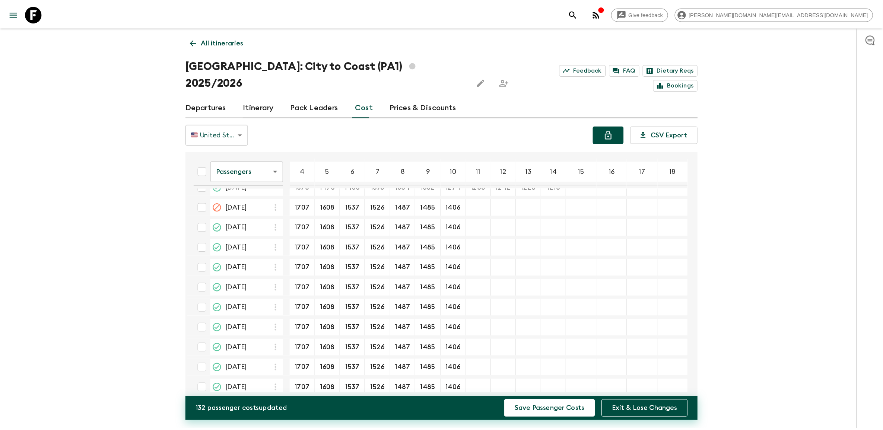
scroll to position [0, 0]
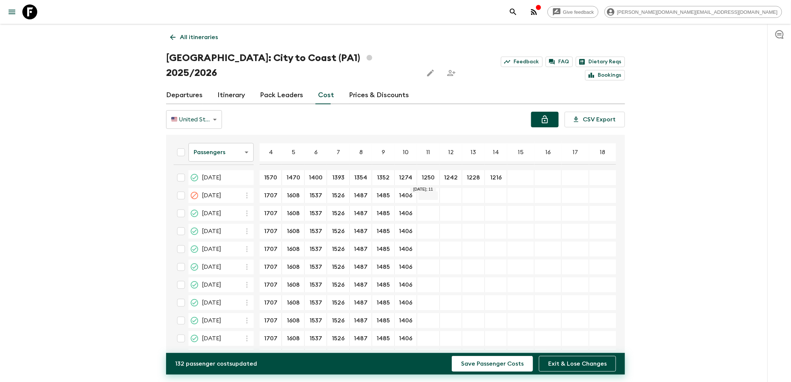
click at [427, 191] on input "11 Oct 2025; 11" at bounding box center [428, 195] width 19 height 9
click at [429, 191] on input "1382" at bounding box center [428, 195] width 19 height 9
click at [392, 188] on div "1485 ​" at bounding box center [383, 195] width 22 height 15
click at [430, 191] on input "1382" at bounding box center [428, 195] width 19 height 9
click at [426, 209] on input "22 Nov 2025; 11" at bounding box center [428, 213] width 19 height 9
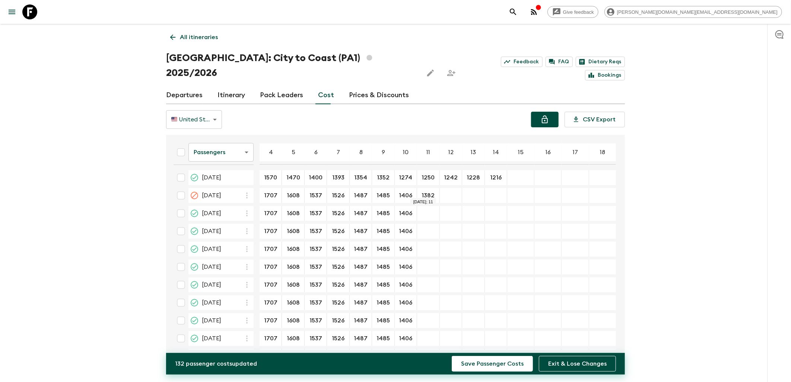
paste input "1382"
click at [429, 227] on input "27 Dec 2025; 11" at bounding box center [428, 231] width 19 height 9
paste input "1382"
click at [432, 242] on div "​" at bounding box center [428, 249] width 19 height 15
paste input "1382"
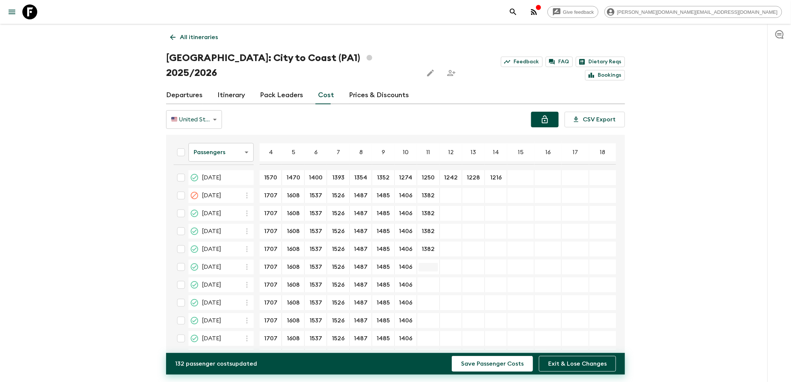
click at [426, 263] on input "07 Feb 2026; 11" at bounding box center [428, 267] width 19 height 9
paste input "1382"
click at [427, 281] on input "21 Feb 2026; 11" at bounding box center [428, 285] width 19 height 9
paste input "1382"
click at [428, 299] on input "14 Mar 2026; 11" at bounding box center [428, 303] width 19 height 9
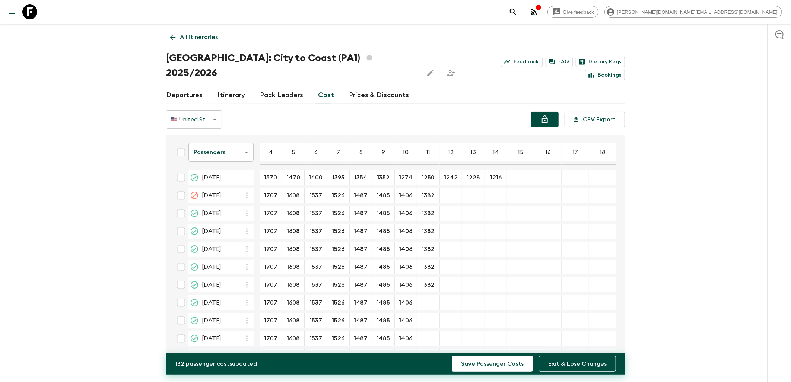
paste input "1382"
click at [427, 317] on input "28 Mar 2026; 11" at bounding box center [428, 321] width 19 height 9
paste input "1382"
click at [429, 334] on input "04 Apr 2026; 11" at bounding box center [428, 338] width 19 height 9
paste input "1382"
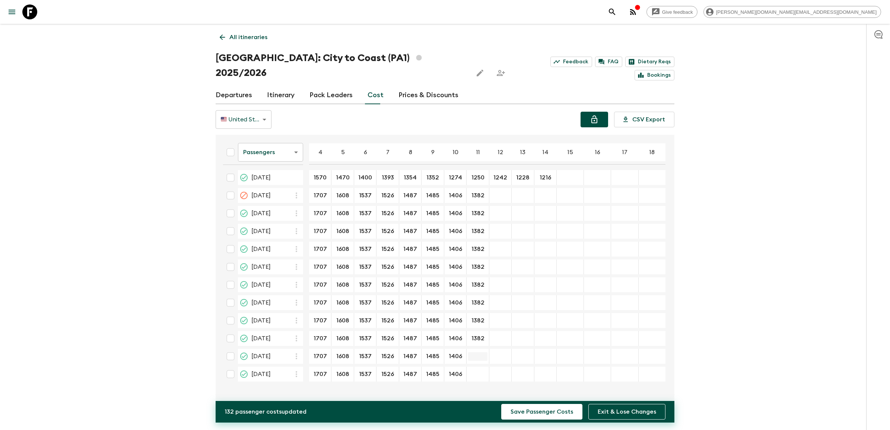
click at [477, 352] on input "23 May 2026; 11" at bounding box center [477, 356] width 19 height 9
paste input "1382"
click at [477, 370] on input "20 Jun 2026; 11" at bounding box center [477, 374] width 19 height 9
paste input "1382"
click at [500, 191] on input "11 Oct 2025; 12" at bounding box center [500, 195] width 19 height 9
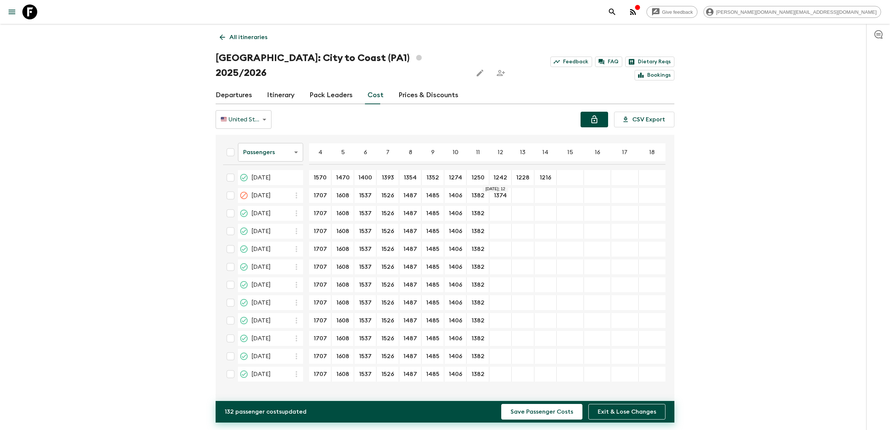
click at [581, 224] on div "27 Dec 2025; 15" at bounding box center [570, 231] width 27 height 15
click at [493, 191] on input "1374" at bounding box center [500, 195] width 19 height 9
click at [503, 209] on input "22 Nov 2025; 12" at bounding box center [500, 213] width 19 height 9
paste input "1374"
click at [498, 227] on input "27 Dec 2025; 12" at bounding box center [500, 231] width 19 height 9
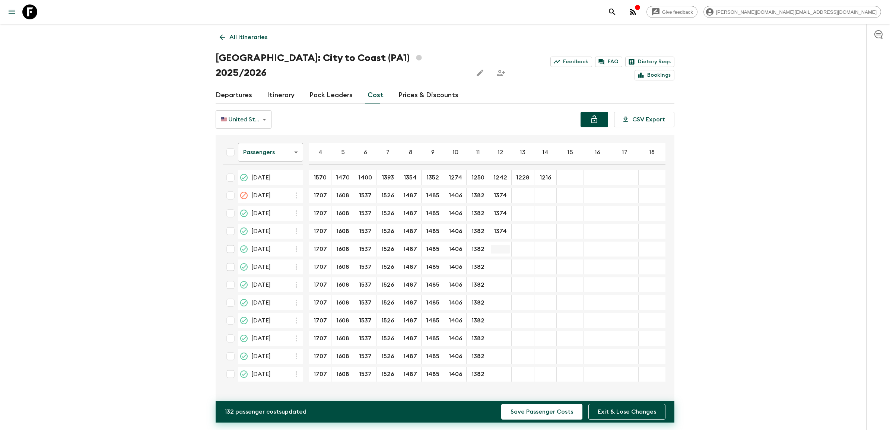
click at [500, 245] on input "17 Jan 2026; 12" at bounding box center [500, 249] width 19 height 9
click at [497, 263] on input "07 Feb 2026; 12" at bounding box center [500, 267] width 19 height 9
paste input "1374"
click at [501, 281] on input "21 Feb 2026; 12" at bounding box center [500, 285] width 19 height 9
paste input "1374"
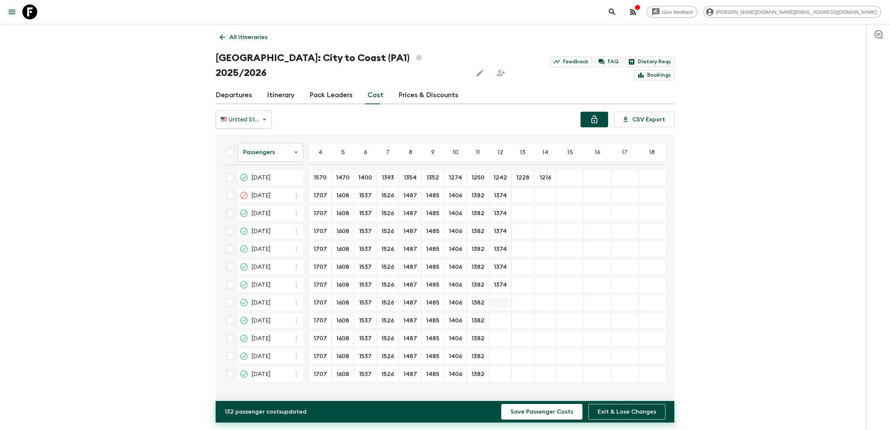
click at [498, 299] on input "14 Mar 2026; 12" at bounding box center [500, 303] width 19 height 9
click at [500, 317] on input "28 Mar 2026; 12" at bounding box center [500, 321] width 19 height 9
paste input "1374"
click at [500, 334] on input "04 Apr 2026; 12" at bounding box center [500, 338] width 19 height 9
click at [503, 352] on input "23 May 2026; 12" at bounding box center [500, 356] width 19 height 9
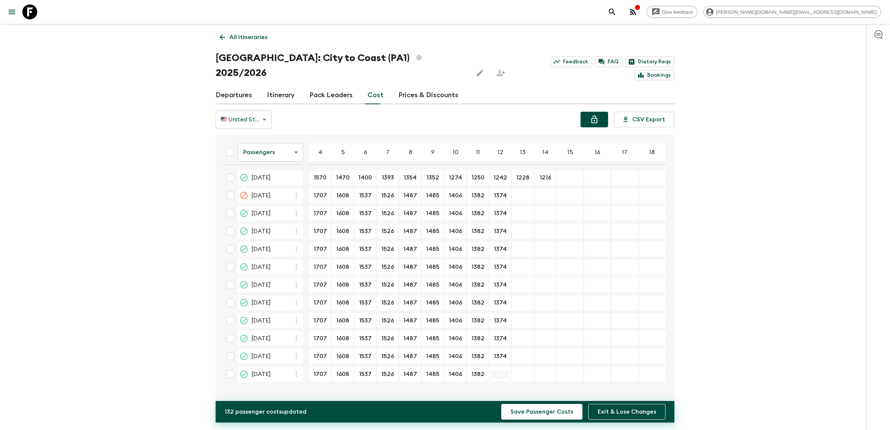
click at [502, 370] on input "20 Jun 2026; 12" at bounding box center [500, 374] width 19 height 9
paste input "1374"
click at [521, 191] on input "11 Oct 2025; 13" at bounding box center [522, 195] width 19 height 9
click at [518, 191] on input "1360" at bounding box center [522, 195] width 19 height 9
click at [523, 209] on input "22 Nov 2025; 13" at bounding box center [522, 213] width 19 height 9
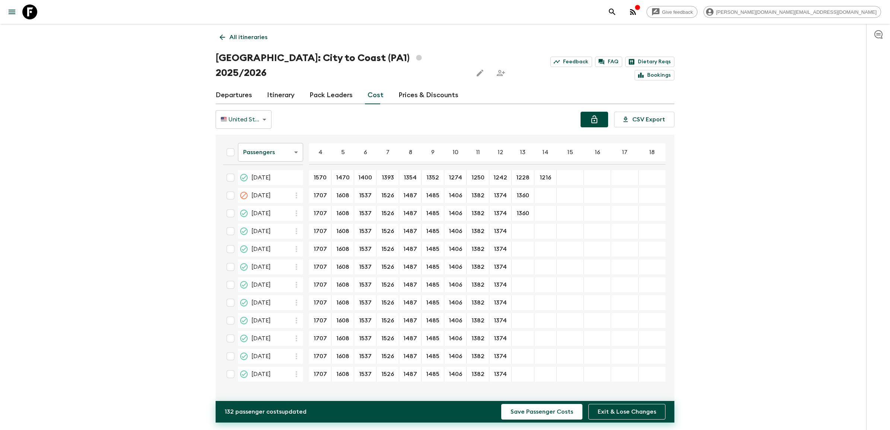
click at [518, 224] on div "​" at bounding box center [522, 231] width 19 height 15
click at [521, 245] on input "17 Jan 2026; 13" at bounding box center [522, 249] width 19 height 9
click at [521, 263] on input "07 Feb 2026; 13" at bounding box center [522, 267] width 19 height 9
click at [522, 281] on input "21 Feb 2026; 13" at bounding box center [522, 285] width 19 height 9
click at [524, 299] on input "14 Mar 2026; 13" at bounding box center [522, 303] width 19 height 9
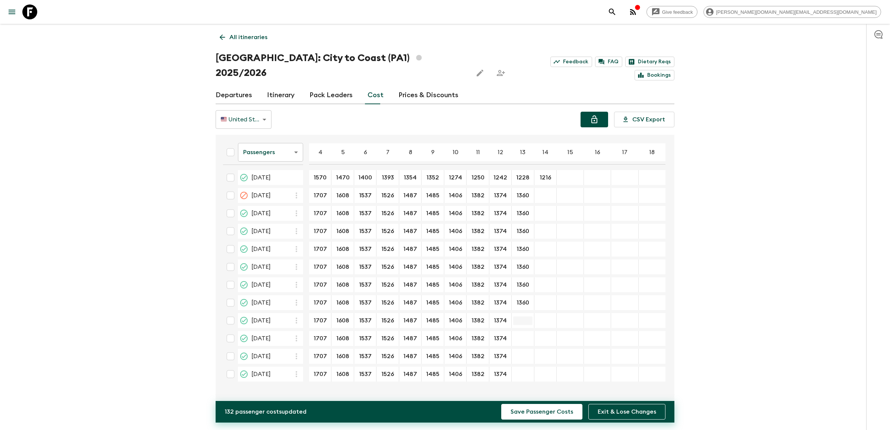
click at [524, 317] on input "28 Mar 2026; 13" at bounding box center [522, 321] width 19 height 9
click at [526, 334] on input "04 Apr 2026; 13" at bounding box center [522, 338] width 19 height 9
click at [521, 352] on input "23 May 2026; 13" at bounding box center [522, 356] width 19 height 9
click at [522, 370] on input "20 Jun 2026; 13" at bounding box center [522, 374] width 19 height 9
click at [549, 191] on input "11 Oct 2025; 14" at bounding box center [545, 195] width 19 height 9
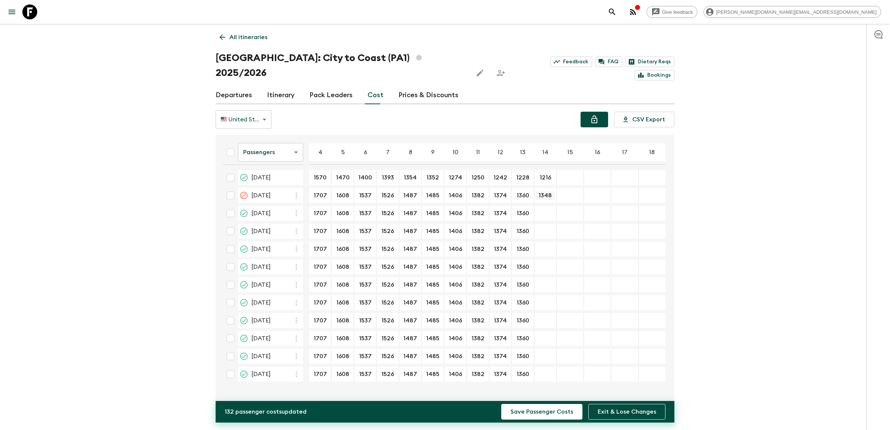
click at [547, 191] on input "1348" at bounding box center [545, 195] width 19 height 9
click at [537, 191] on input "1348" at bounding box center [545, 195] width 19 height 9
click at [546, 209] on input "22 Nov 2025; 14" at bounding box center [545, 213] width 19 height 9
click at [548, 227] on input "27 Dec 2025; 14" at bounding box center [545, 231] width 19 height 9
click at [547, 245] on input "17 Jan 2026; 14" at bounding box center [545, 249] width 19 height 9
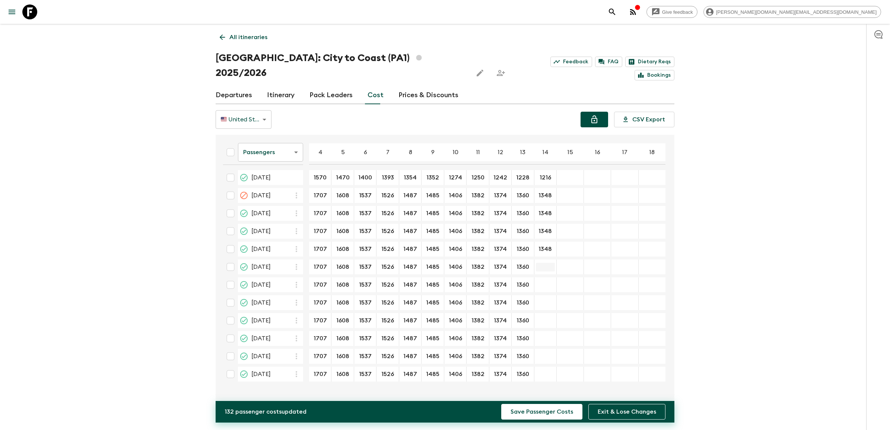
click at [549, 263] on input "07 Feb 2026; 14" at bounding box center [545, 267] width 19 height 9
click at [547, 277] on div "​" at bounding box center [545, 284] width 19 height 15
click at [545, 299] on input "14 Mar 2026; 14" at bounding box center [545, 303] width 19 height 9
click at [545, 313] on div "​" at bounding box center [545, 320] width 19 height 15
click at [544, 331] on div "​" at bounding box center [545, 338] width 19 height 15
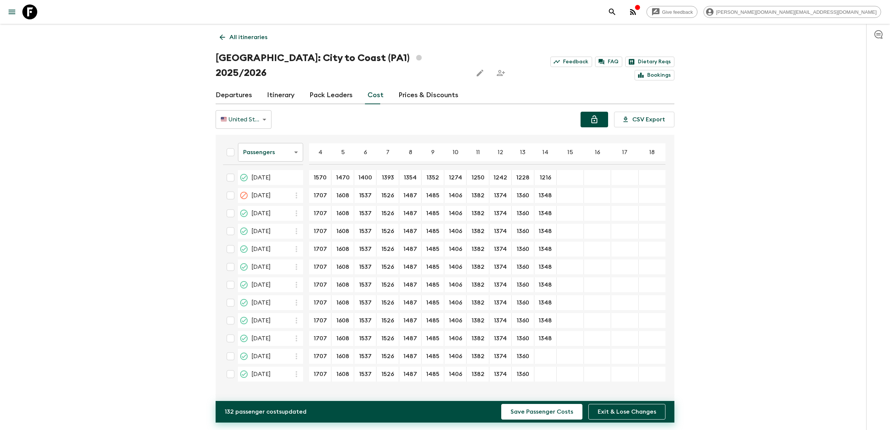
click at [543, 349] on div "​" at bounding box center [545, 356] width 19 height 15
click at [544, 370] on input "20 Jun 2026; 14" at bounding box center [545, 374] width 19 height 9
click at [561, 382] on button "Save Passenger Costs" at bounding box center [541, 412] width 81 height 16
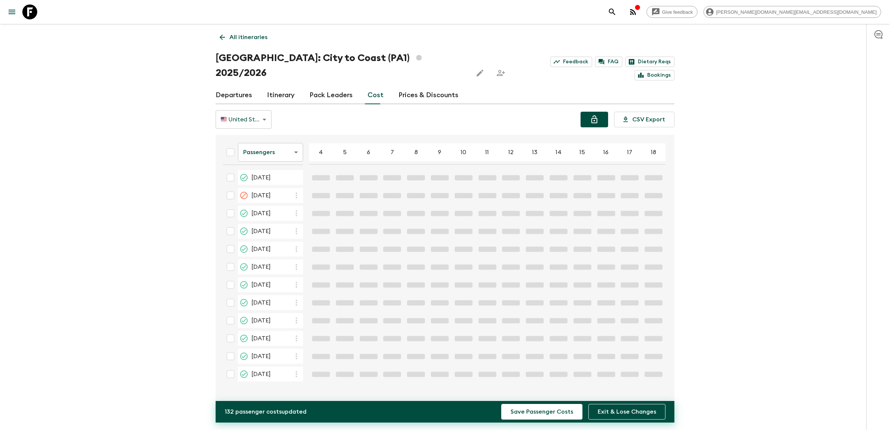
click at [295, 135] on body "Give feedback [PERSON_NAME][DOMAIN_NAME][EMAIL_ADDRESS][DOMAIN_NAME] All itiner…" at bounding box center [445, 222] width 890 height 445
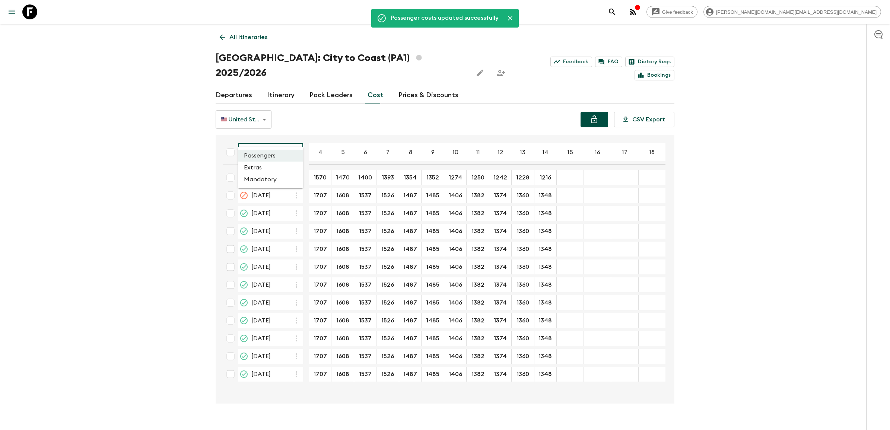
click at [278, 163] on li "Extras" at bounding box center [270, 168] width 65 height 12
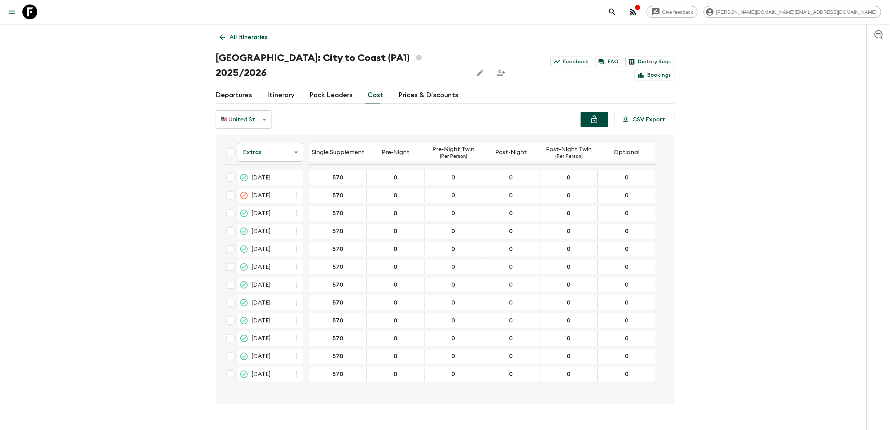
click at [285, 139] on body "Give feedback [PERSON_NAME][DOMAIN_NAME][EMAIL_ADDRESS][DOMAIN_NAME] All itiner…" at bounding box center [445, 222] width 890 height 445
click at [271, 181] on li "Mandatory" at bounding box center [270, 180] width 65 height 12
click at [279, 139] on body "Give feedback [PERSON_NAME][DOMAIN_NAME][EMAIL_ADDRESS][DOMAIN_NAME] All itiner…" at bounding box center [445, 222] width 890 height 445
click at [278, 154] on li "Passengers" at bounding box center [270, 156] width 65 height 12
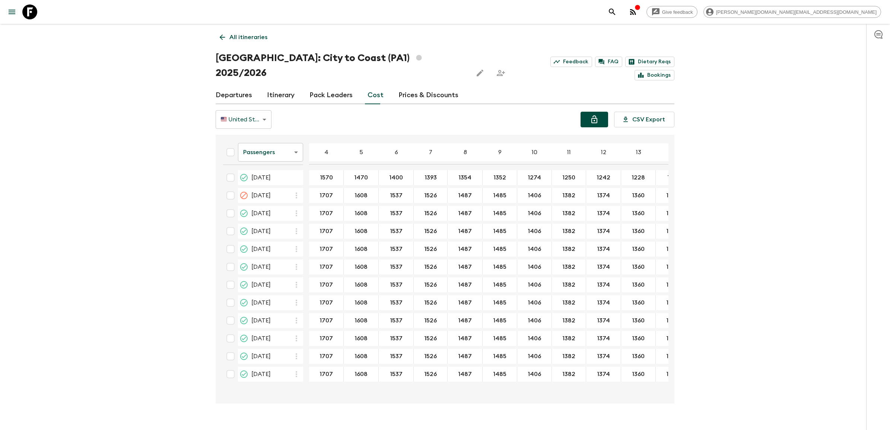
click at [228, 86] on link "Departures" at bounding box center [234, 95] width 36 height 18
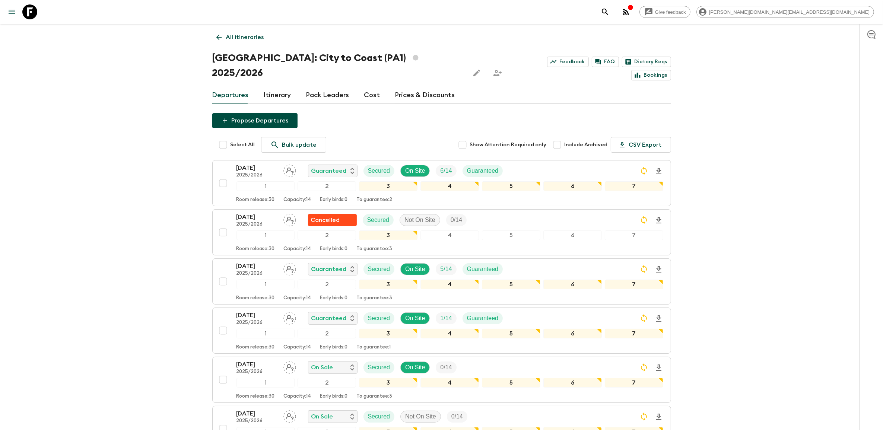
click at [276, 86] on link "Itinerary" at bounding box center [278, 95] width 28 height 18
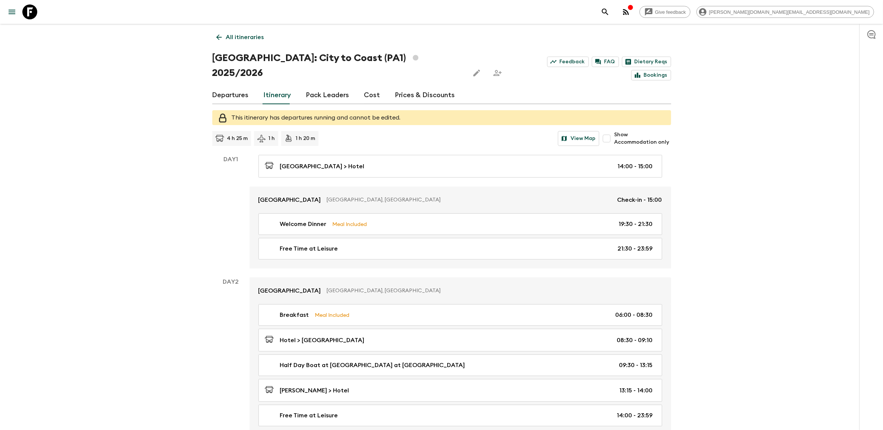
click at [234, 86] on link "Departures" at bounding box center [230, 95] width 36 height 18
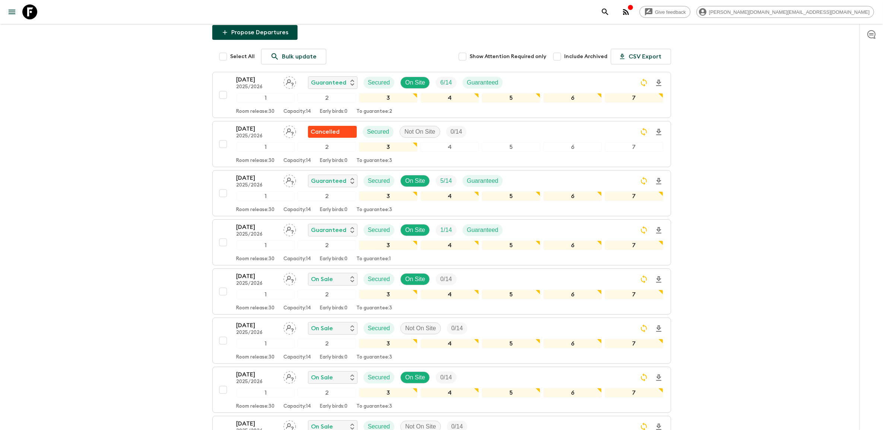
scroll to position [47, 0]
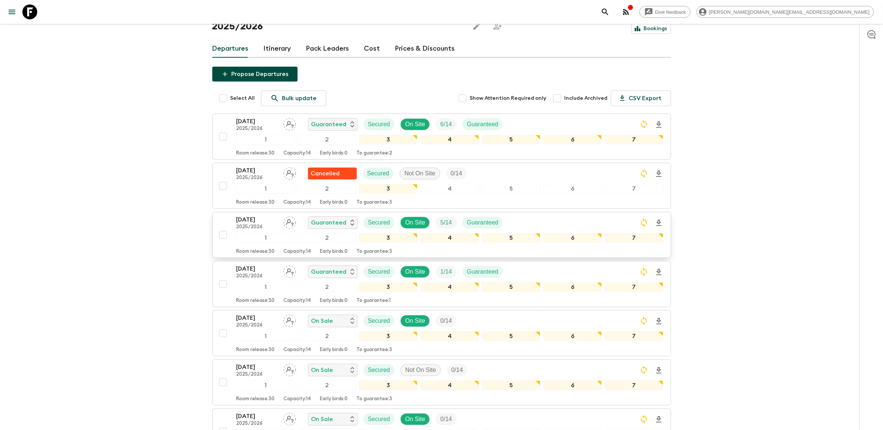
click at [259, 215] on p "[DATE]" at bounding box center [256, 219] width 41 height 9
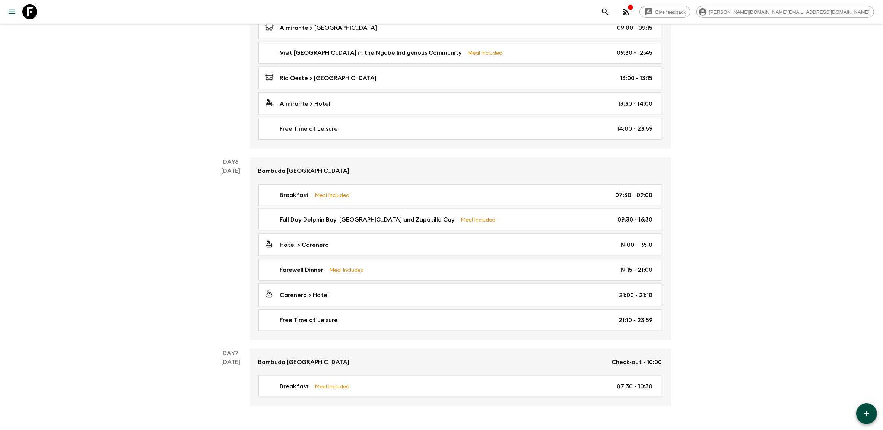
scroll to position [862, 0]
